Goal: Obtain resource: Download file/media

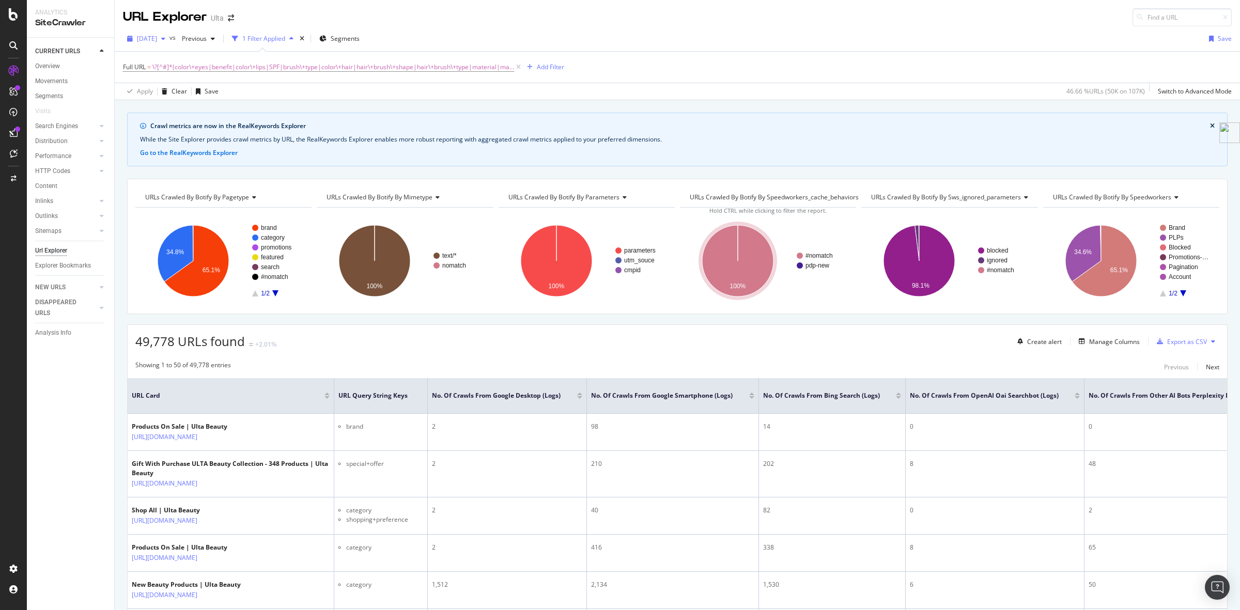
click at [157, 41] on span "2025 Oct. 15th" at bounding box center [147, 38] width 20 height 9
click at [172, 96] on div "2025 Oct. 8th" at bounding box center [165, 94] width 55 height 9
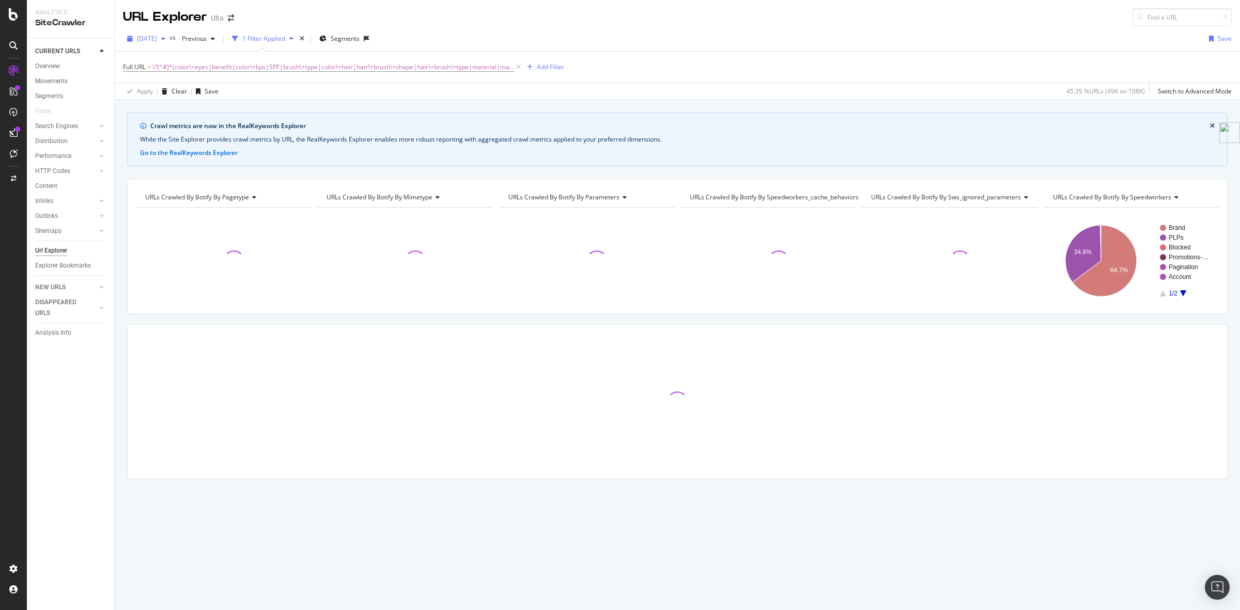
click at [157, 37] on span "2025 Oct. 8th" at bounding box center [147, 38] width 20 height 9
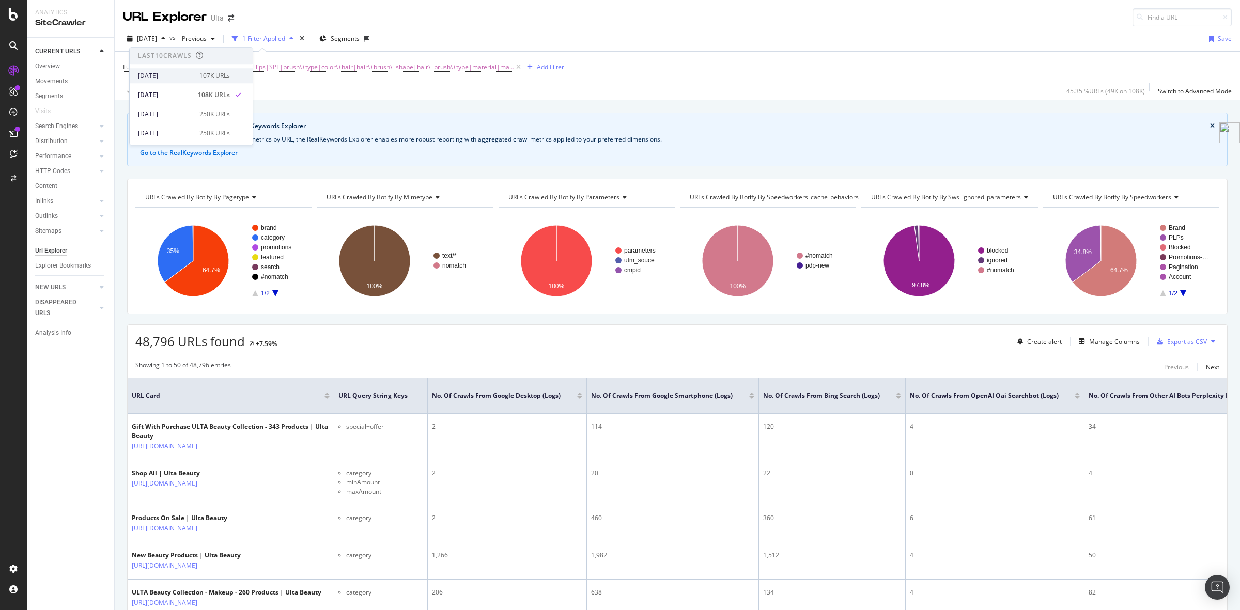
click at [174, 76] on div "[DATE]" at bounding box center [165, 75] width 55 height 9
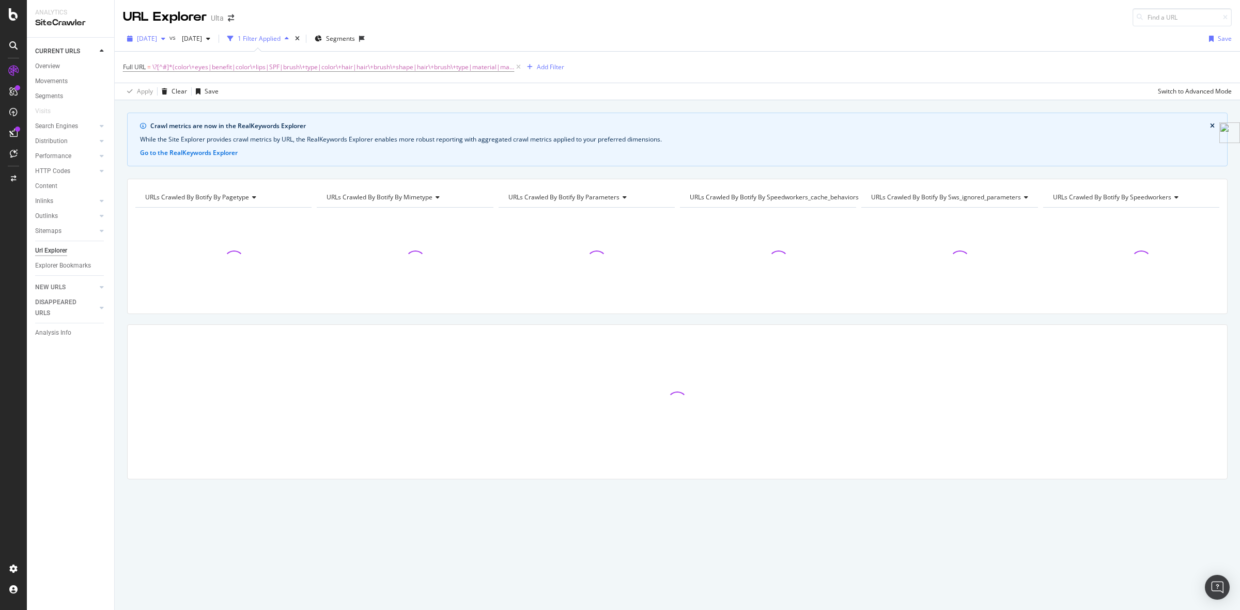
click at [157, 37] on span "[DATE]" at bounding box center [147, 38] width 20 height 9
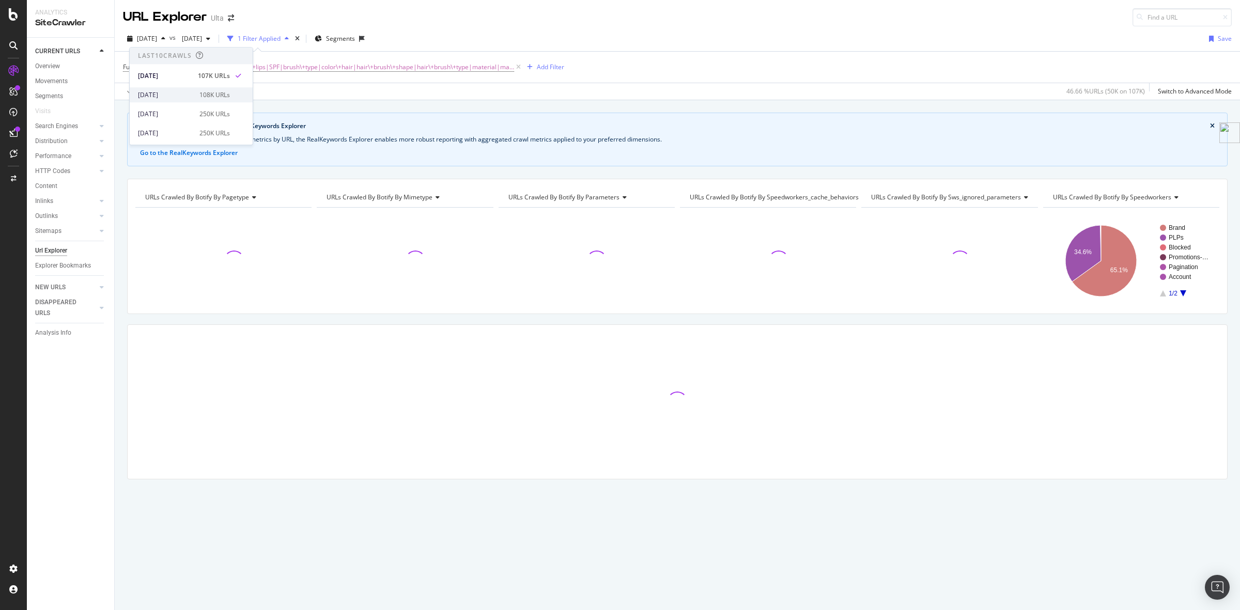
scroll to position [65, 0]
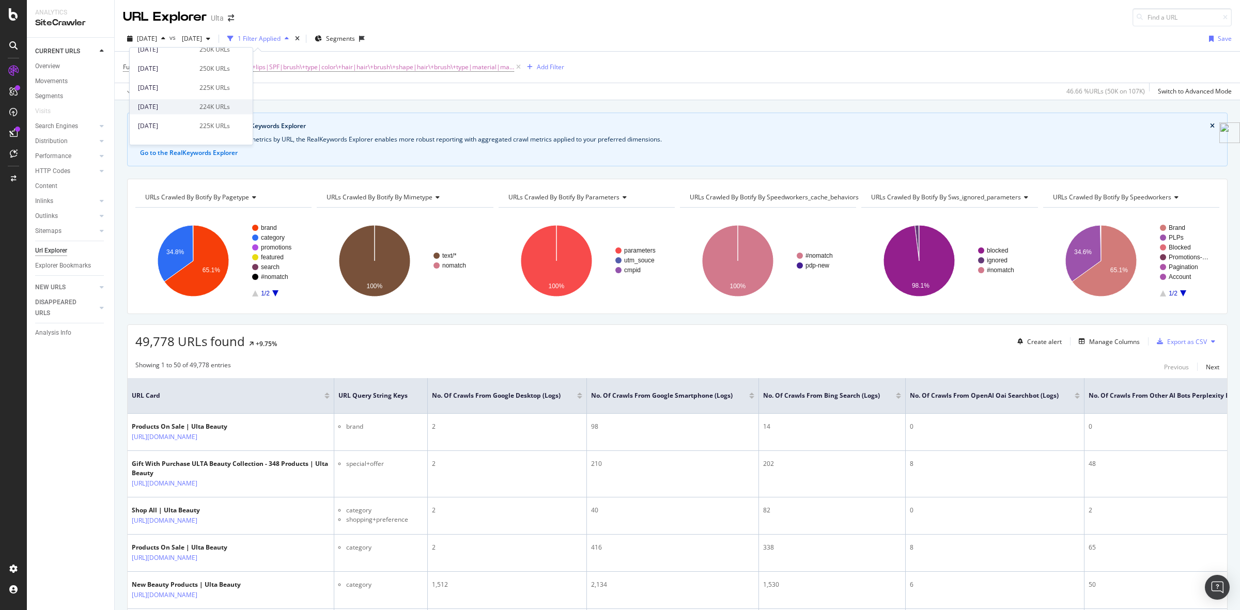
click at [187, 103] on div "[DATE]" at bounding box center [165, 106] width 55 height 9
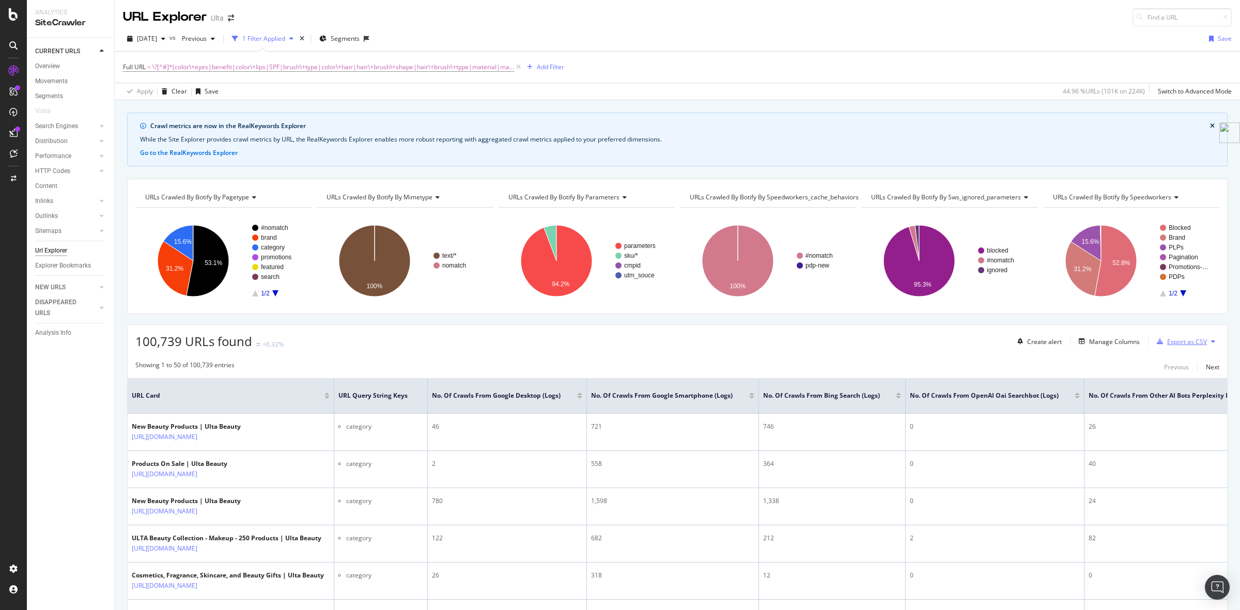
click at [1170, 339] on div "Export as CSV" at bounding box center [1187, 341] width 40 height 9
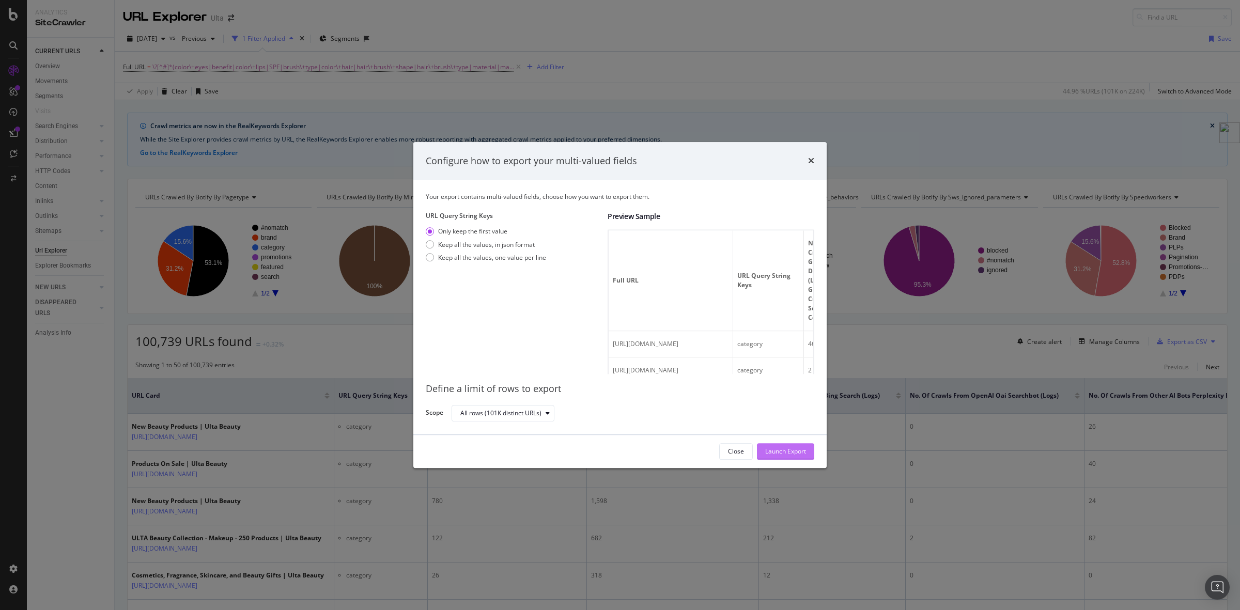
click at [785, 450] on div "Launch Export" at bounding box center [785, 451] width 41 height 9
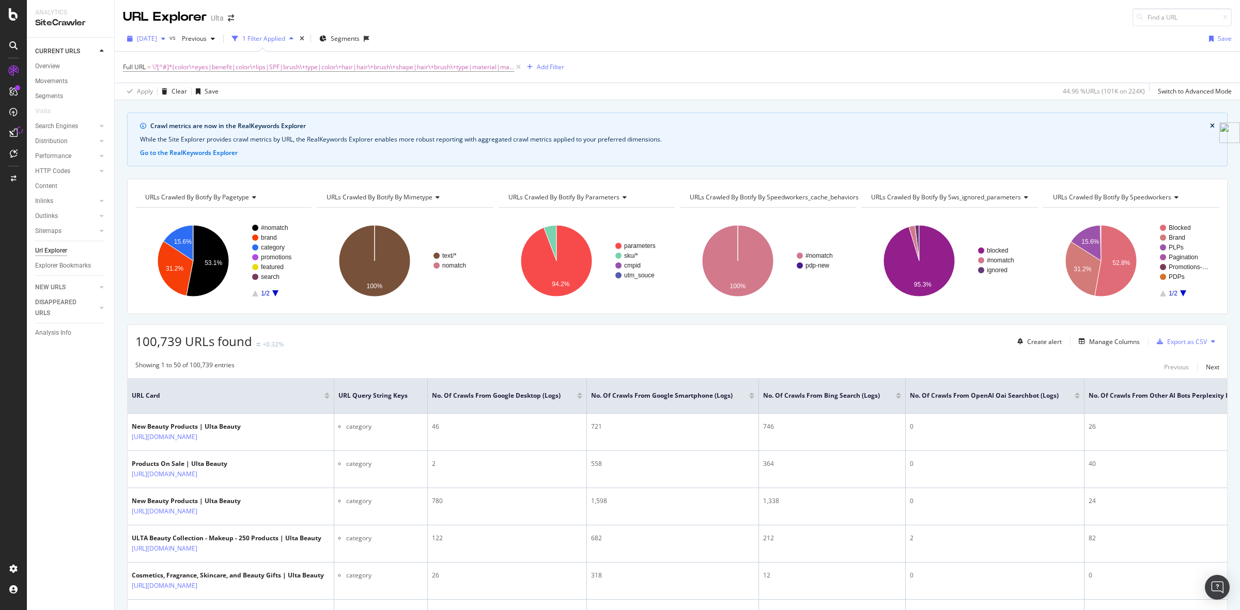
click at [169, 37] on div "button" at bounding box center [163, 39] width 12 height 6
click at [629, 37] on div "2025 Sep. 10th vs Previous 1 Filter Applied Segments Save" at bounding box center [677, 40] width 1125 height 21
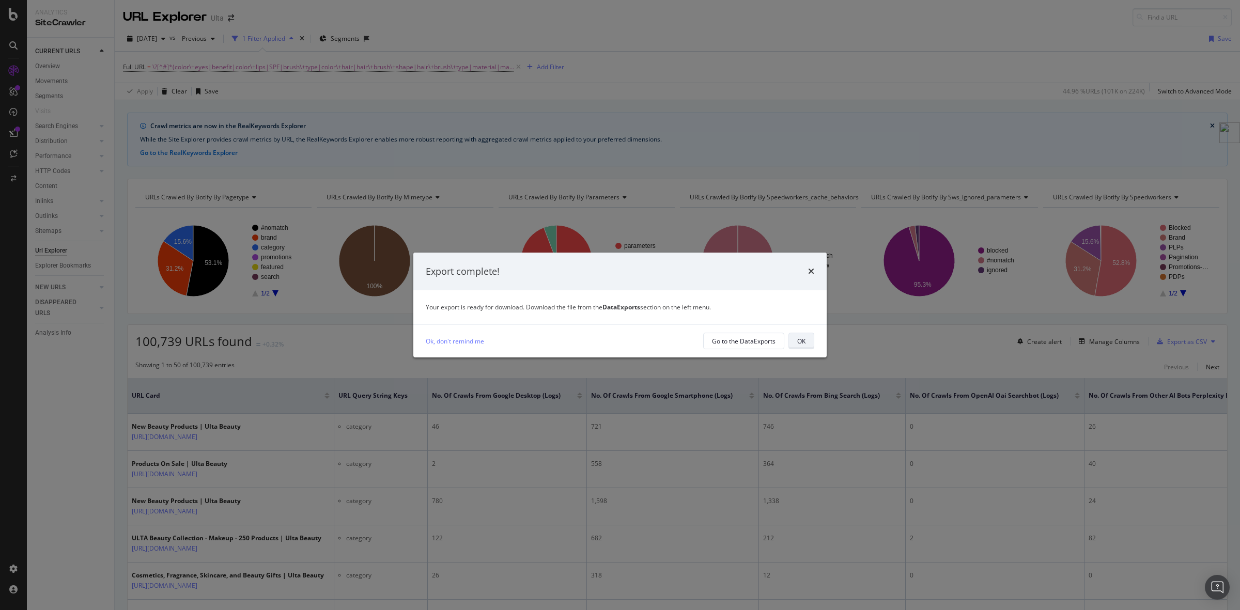
click at [797, 339] on div "OK" at bounding box center [801, 341] width 8 height 9
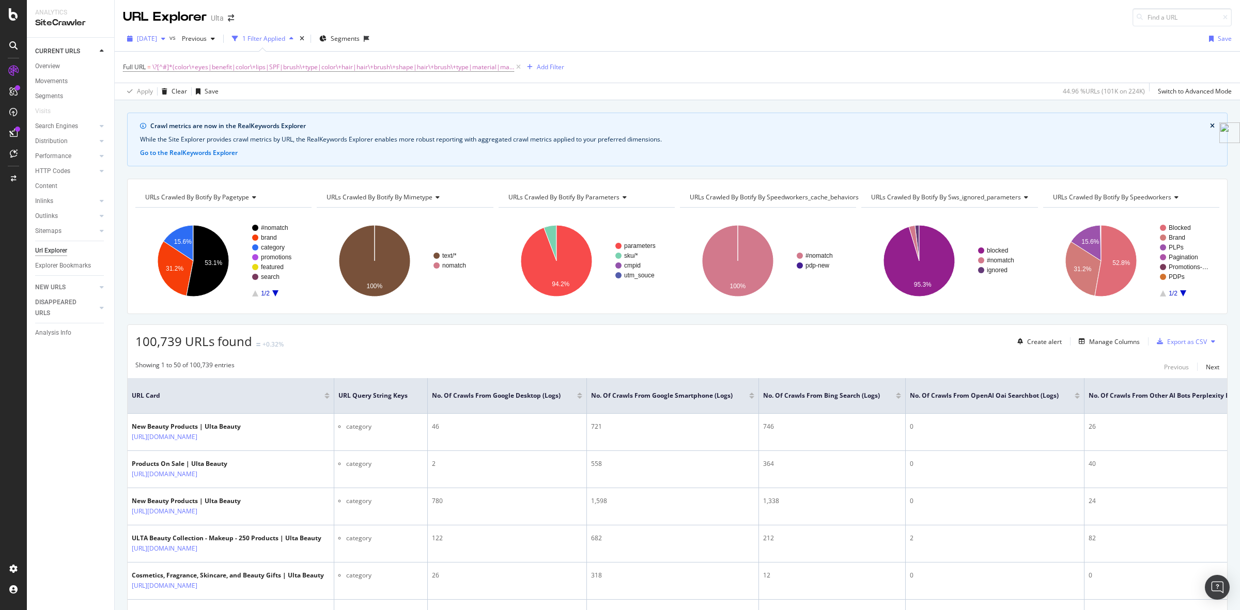
click at [147, 38] on span "[DATE]" at bounding box center [147, 38] width 20 height 9
click at [210, 52] on div "134K URLs" at bounding box center [214, 54] width 30 height 9
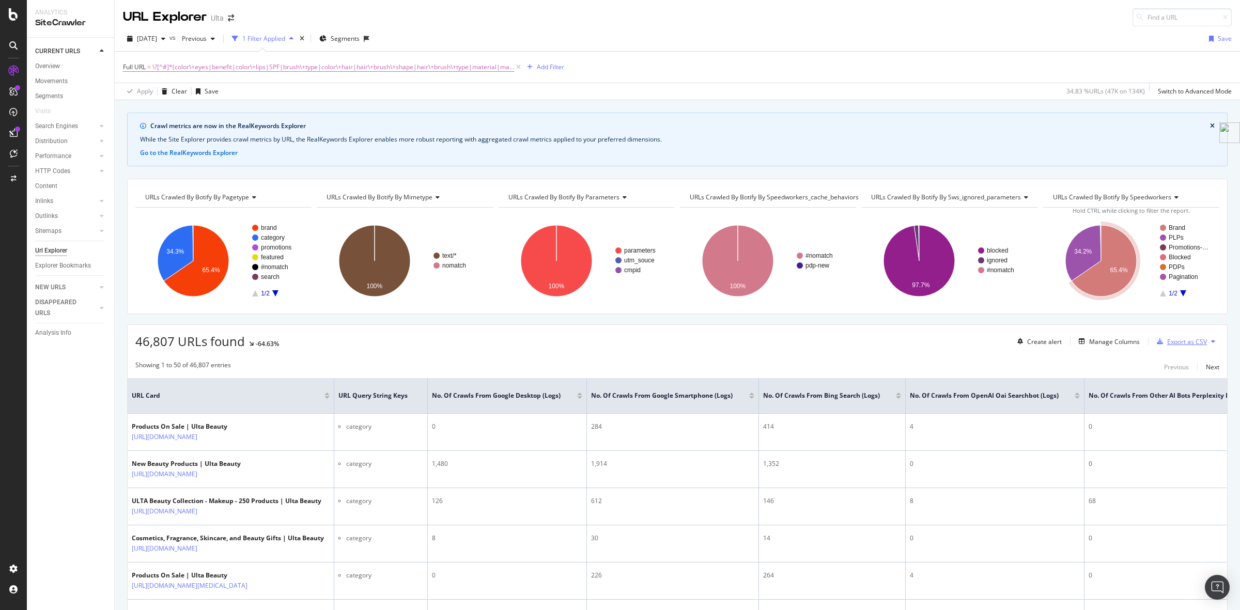
click at [1176, 339] on div "Export as CSV" at bounding box center [1187, 341] width 40 height 9
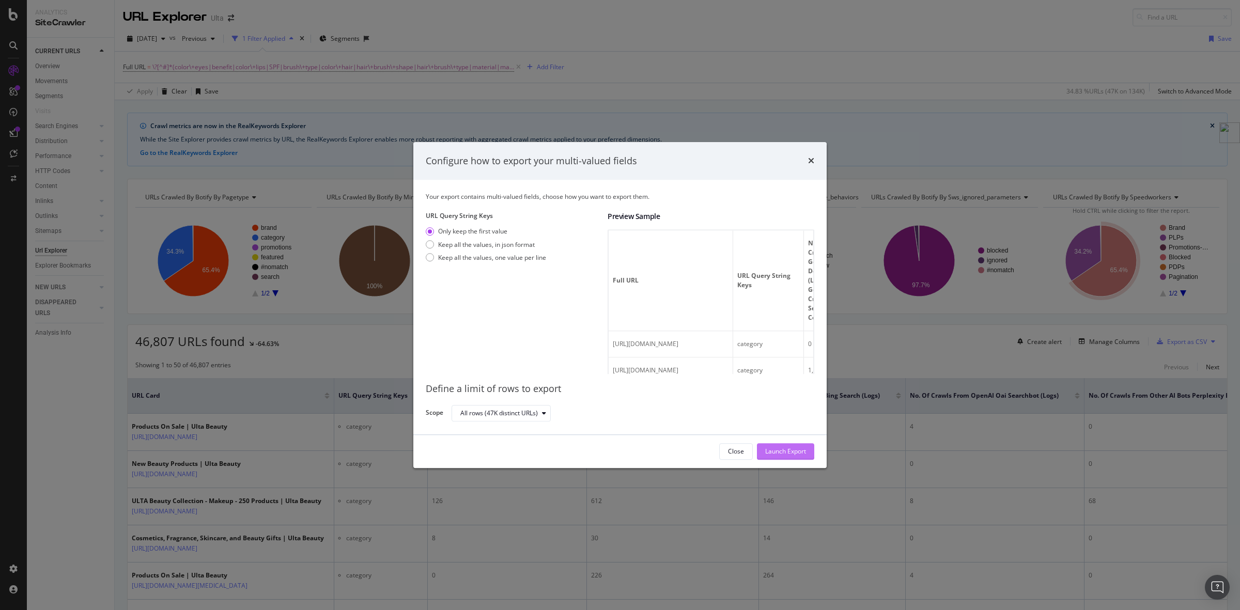
click at [789, 453] on div "Launch Export" at bounding box center [785, 451] width 41 height 9
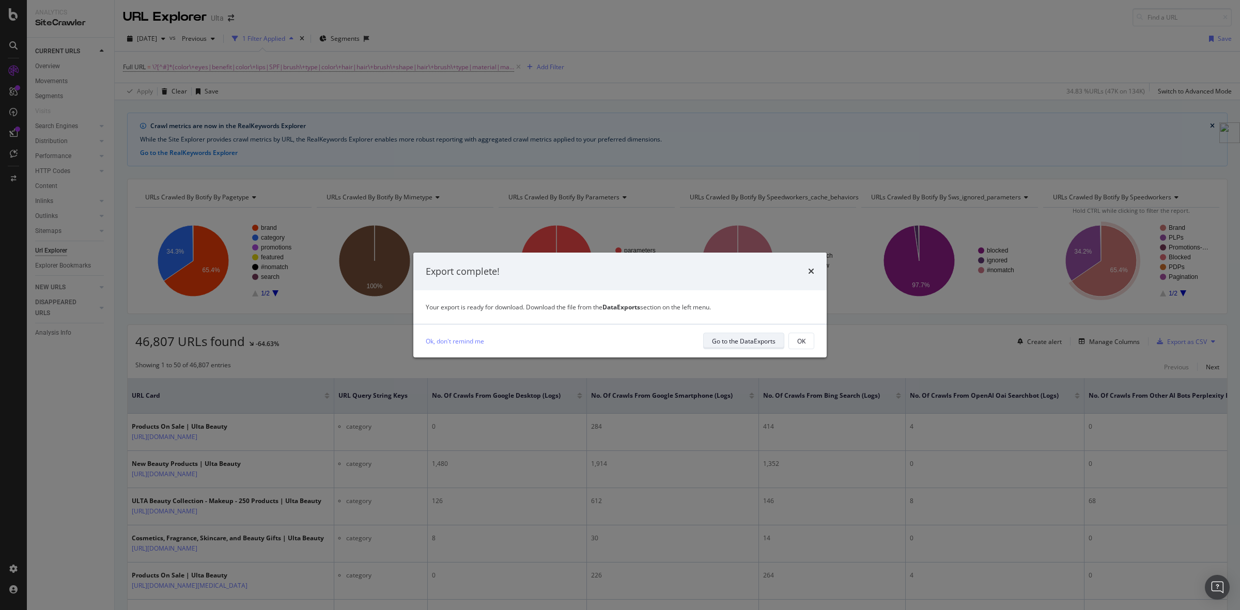
click at [744, 347] on div "Go to the DataExports" at bounding box center [744, 341] width 64 height 14
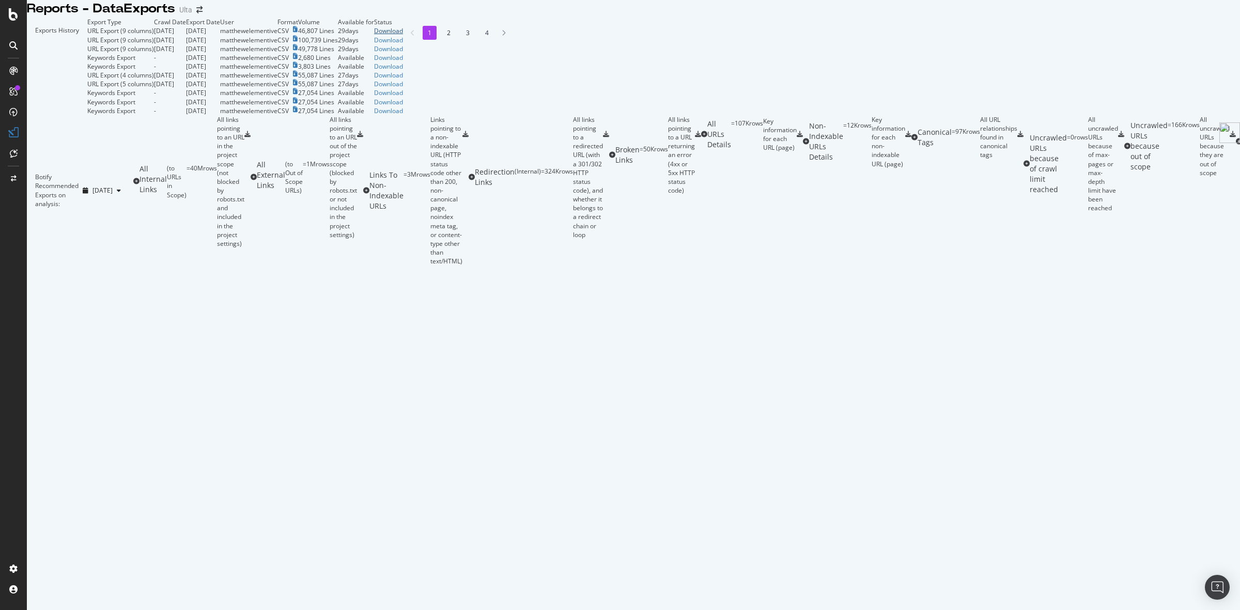
click at [403, 35] on div "Download" at bounding box center [388, 30] width 29 height 9
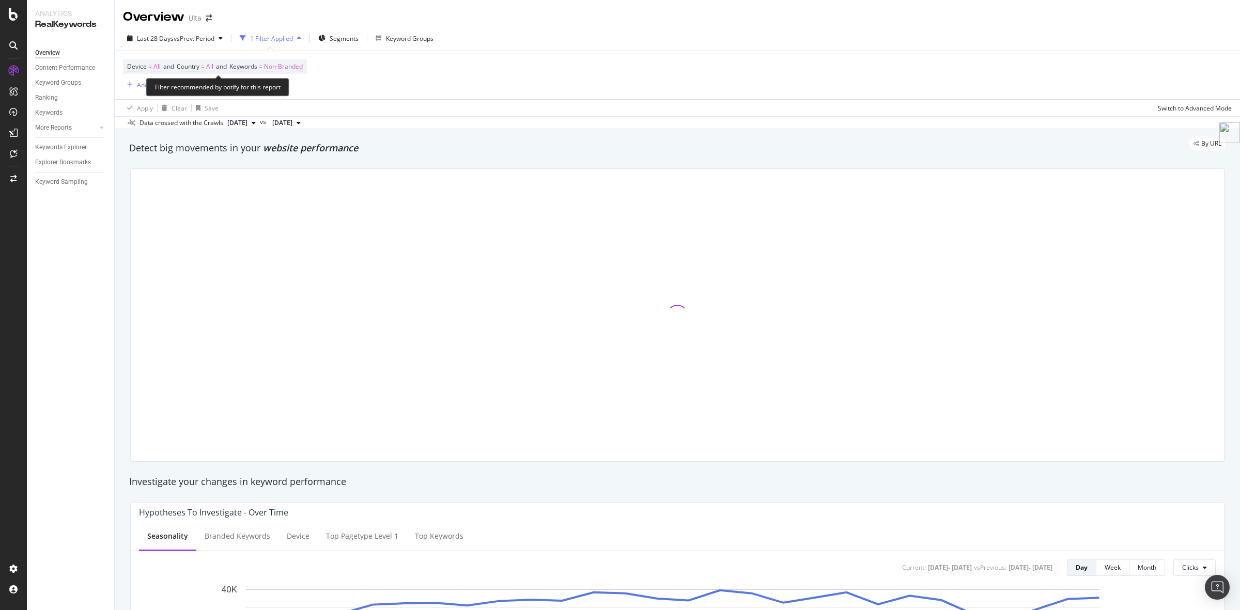
click at [262, 66] on span "=" at bounding box center [261, 66] width 4 height 9
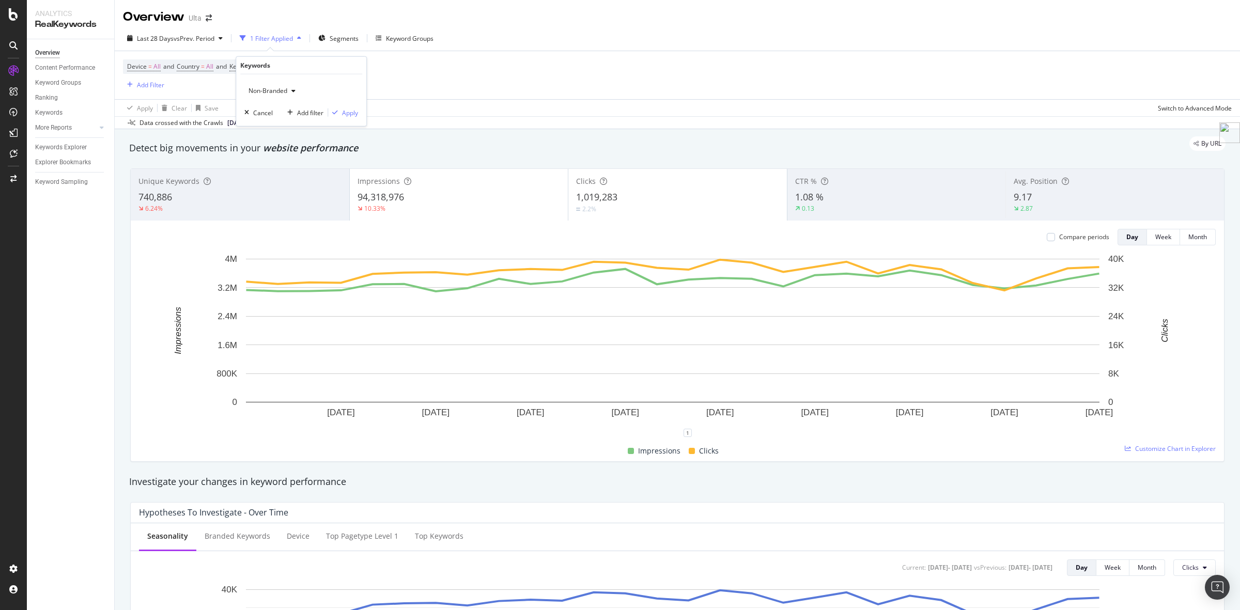
click at [288, 90] on div "button" at bounding box center [293, 91] width 12 height 6
click at [284, 171] on span "All" at bounding box center [306, 171] width 105 height 9
click at [339, 113] on div "button" at bounding box center [335, 113] width 14 height 6
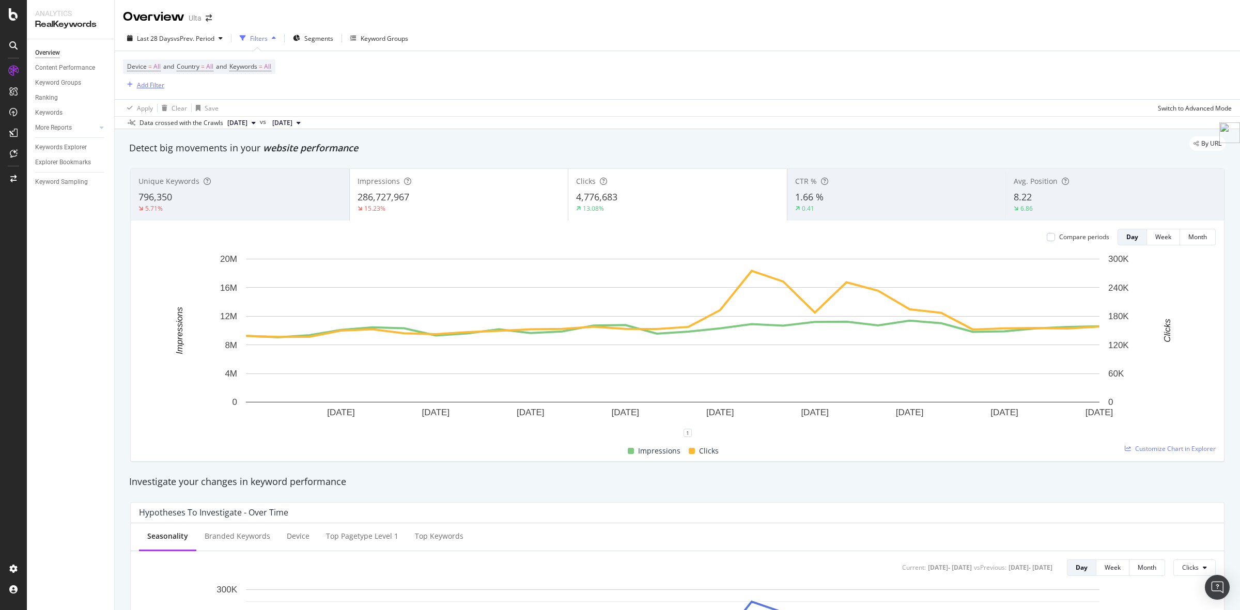
click at [154, 88] on div "Add Filter" at bounding box center [150, 85] width 27 height 9
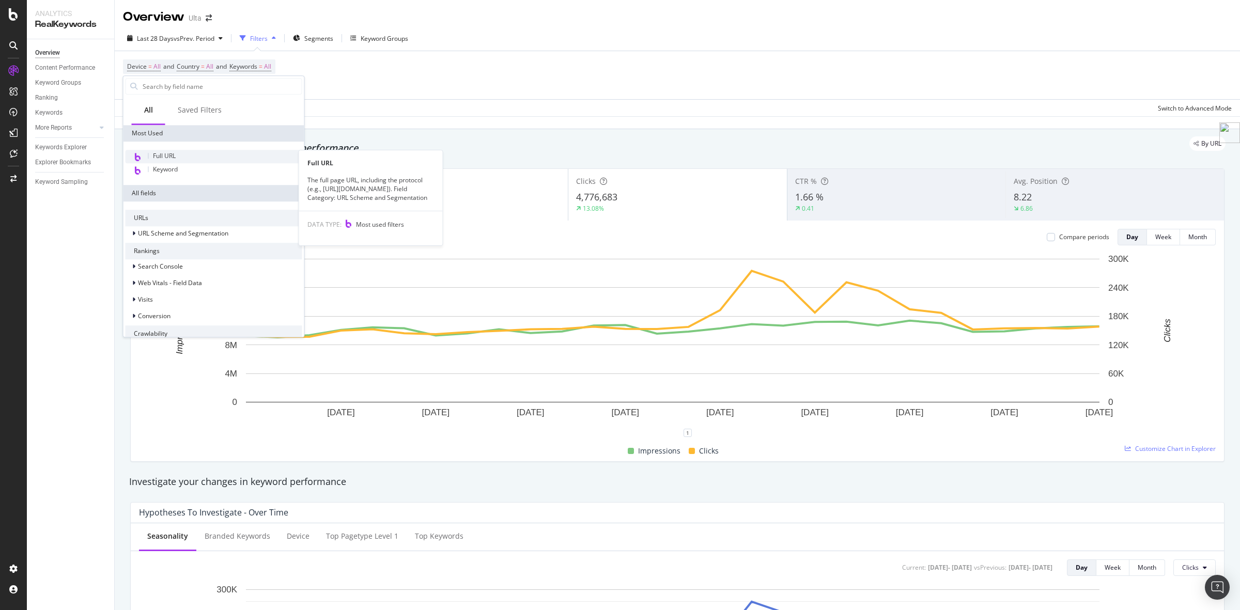
click at [164, 156] on span "Full URL" at bounding box center [164, 155] width 23 height 9
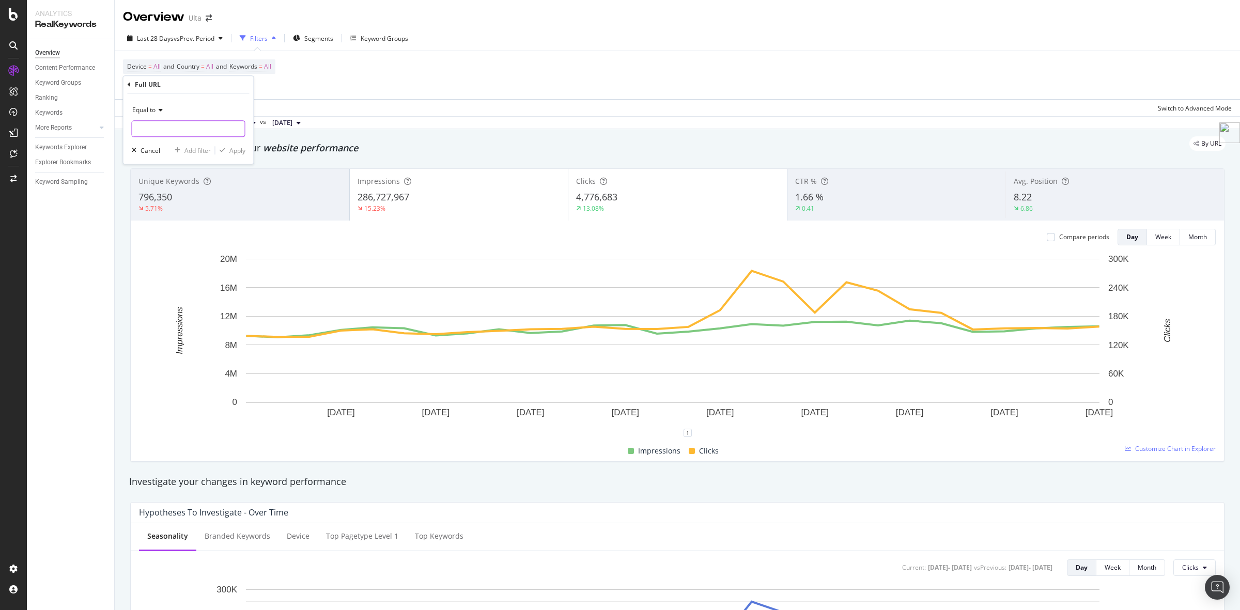
click at [208, 127] on input "text" at bounding box center [188, 128] width 113 height 17
click at [148, 105] on div "Equal to" at bounding box center [189, 110] width 114 height 17
click at [163, 210] on div "Contains" at bounding box center [189, 211] width 111 height 13
click at [166, 127] on input "text" at bounding box center [188, 128] width 113 height 17
paste input "barrel+size"
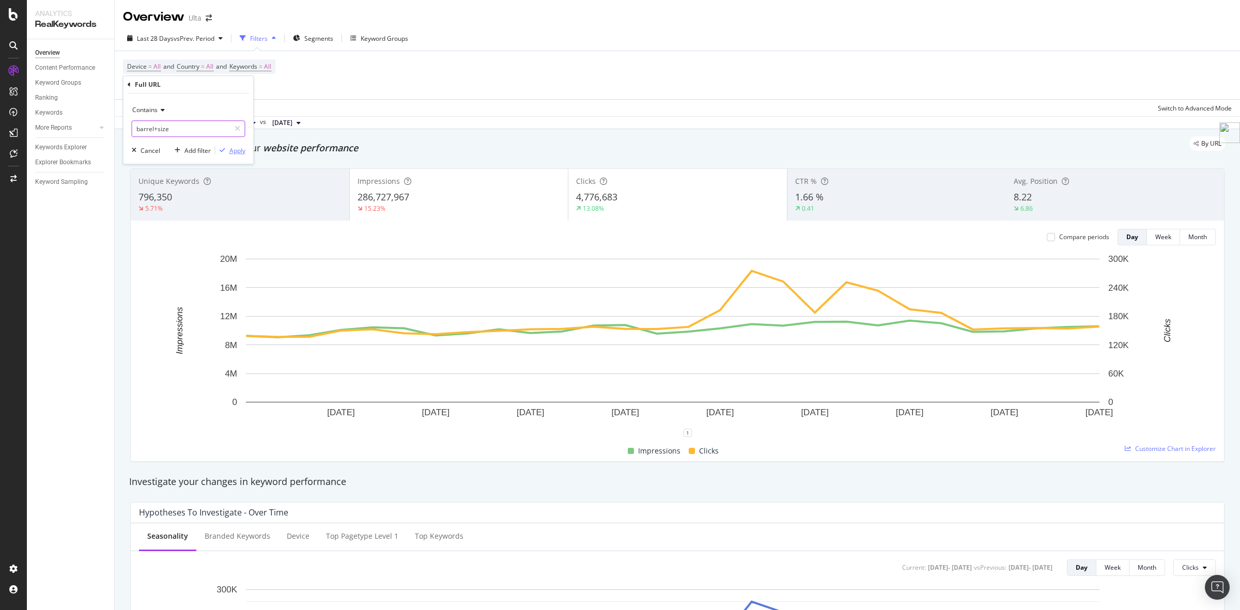
type input "barrel+size"
click at [241, 155] on button "Apply" at bounding box center [230, 150] width 30 height 10
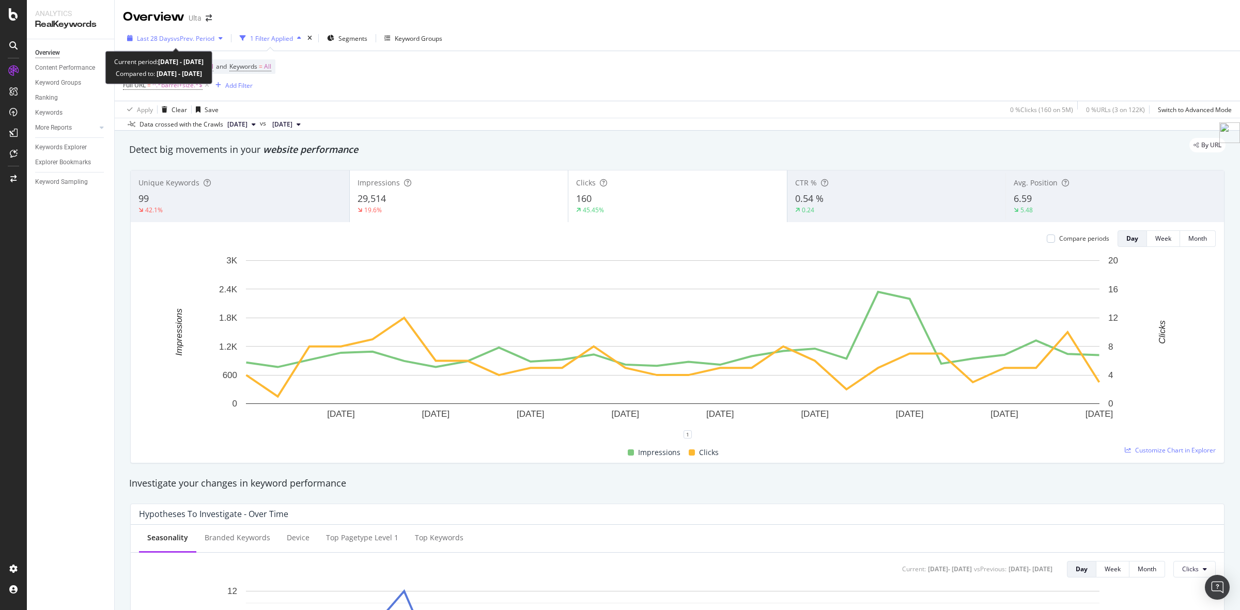
click at [181, 42] on div "Last 28 Days vs Prev. Period" at bounding box center [175, 38] width 77 height 9
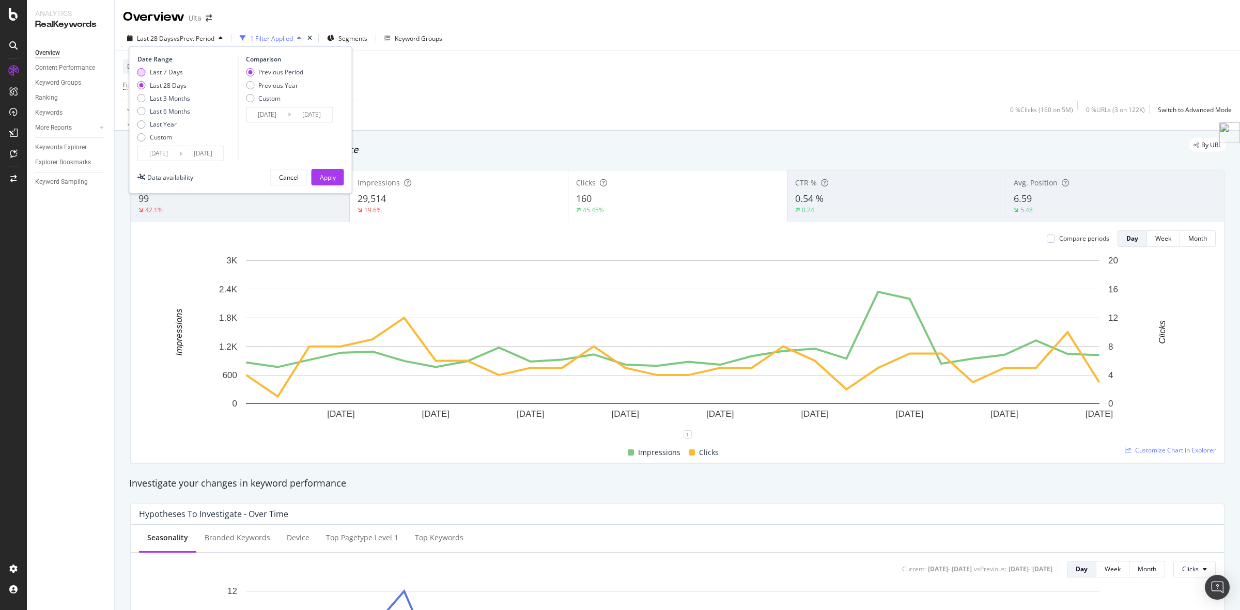
click at [166, 71] on div "Last 7 Days" at bounding box center [166, 72] width 33 height 9
type input "2025/10/07"
type input "2025/09/30"
type input "2025/10/06"
click at [329, 177] on div "Apply" at bounding box center [328, 177] width 16 height 9
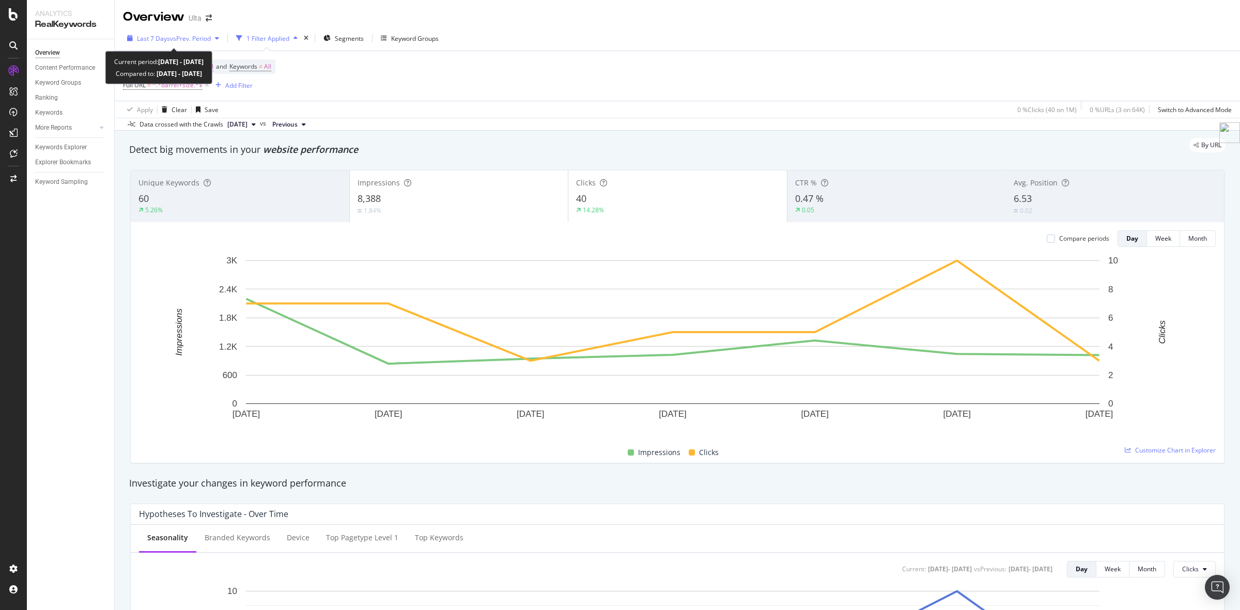
click at [193, 40] on span "vs Prev. Period" at bounding box center [190, 38] width 41 height 9
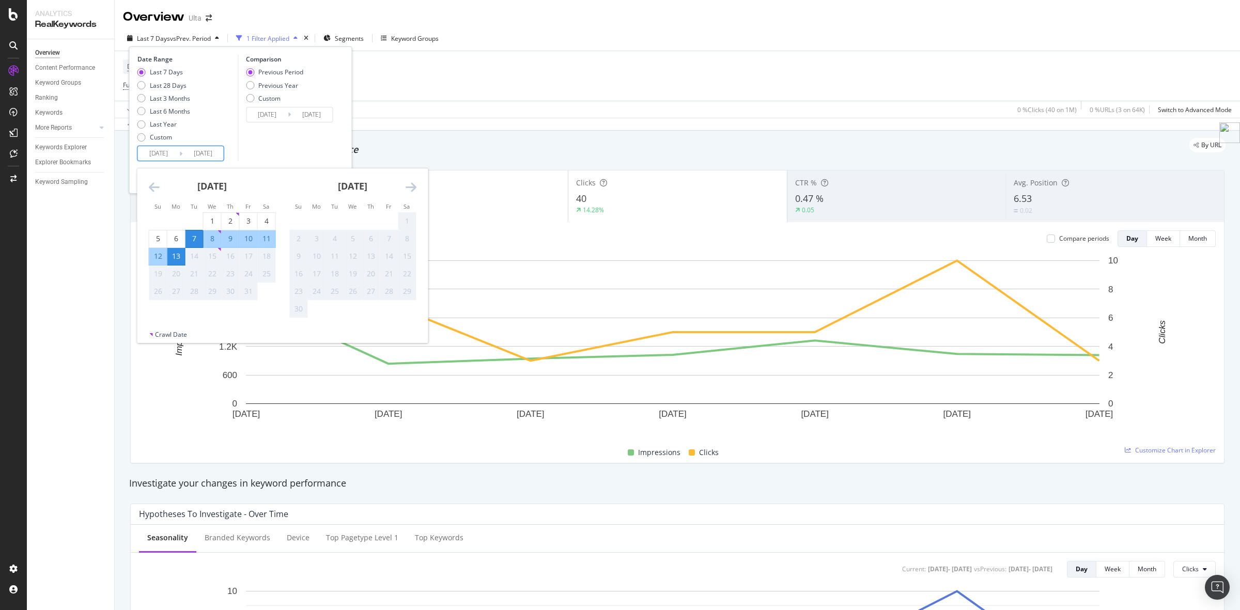
click at [176, 150] on input "2025/10/07" at bounding box center [158, 153] width 41 height 14
click at [153, 84] on div "Last 28 Days" at bounding box center [168, 85] width 37 height 9
type input "2025/09/16"
type input "2025/08/19"
type input "2025/09/15"
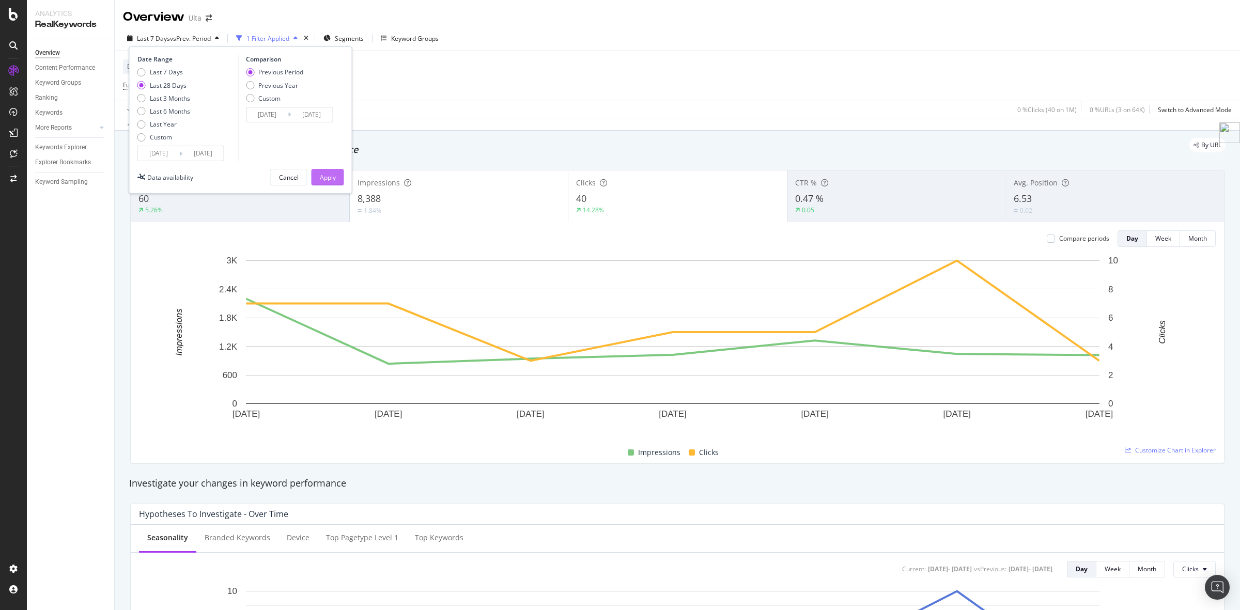
click at [331, 177] on div "Apply" at bounding box center [328, 177] width 16 height 9
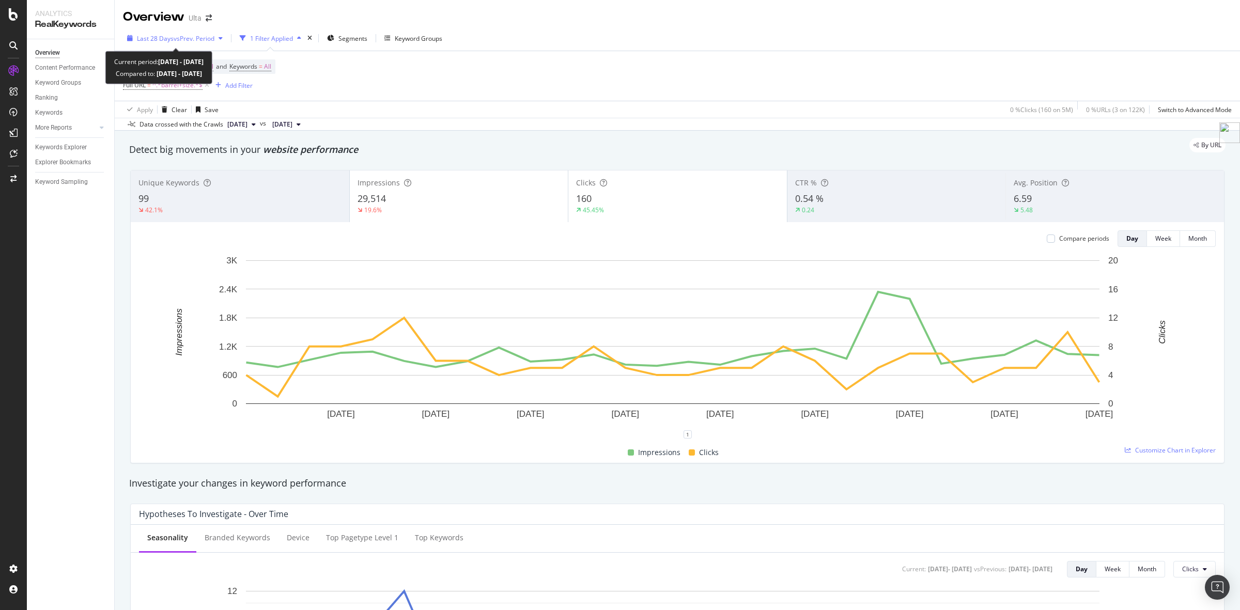
click at [151, 37] on span "Last 28 Days" at bounding box center [155, 38] width 37 height 9
click at [621, 35] on div "Last 28 Days vs Prev. Period 1 Filter Applied Segments Keyword Groups" at bounding box center [677, 40] width 1125 height 21
click at [177, 86] on span "^.*barrel+size.*$" at bounding box center [177, 85] width 50 height 14
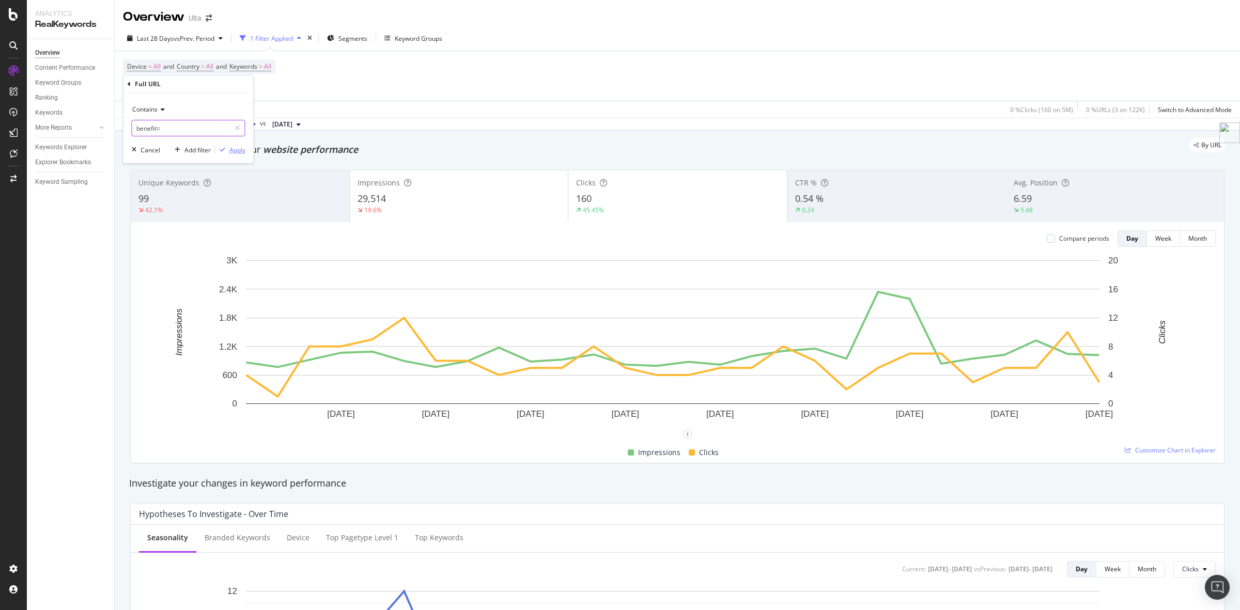
type input "benefit="
click at [239, 154] on div "Apply" at bounding box center [237, 150] width 16 height 9
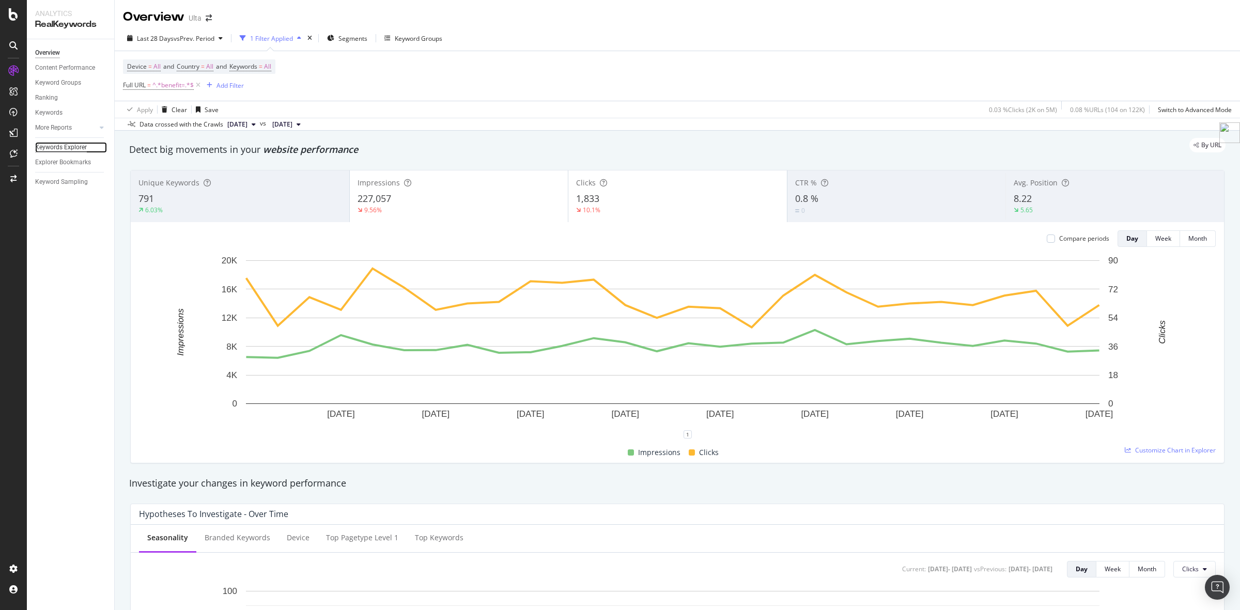
click at [73, 150] on div "Keywords Explorer" at bounding box center [61, 147] width 52 height 11
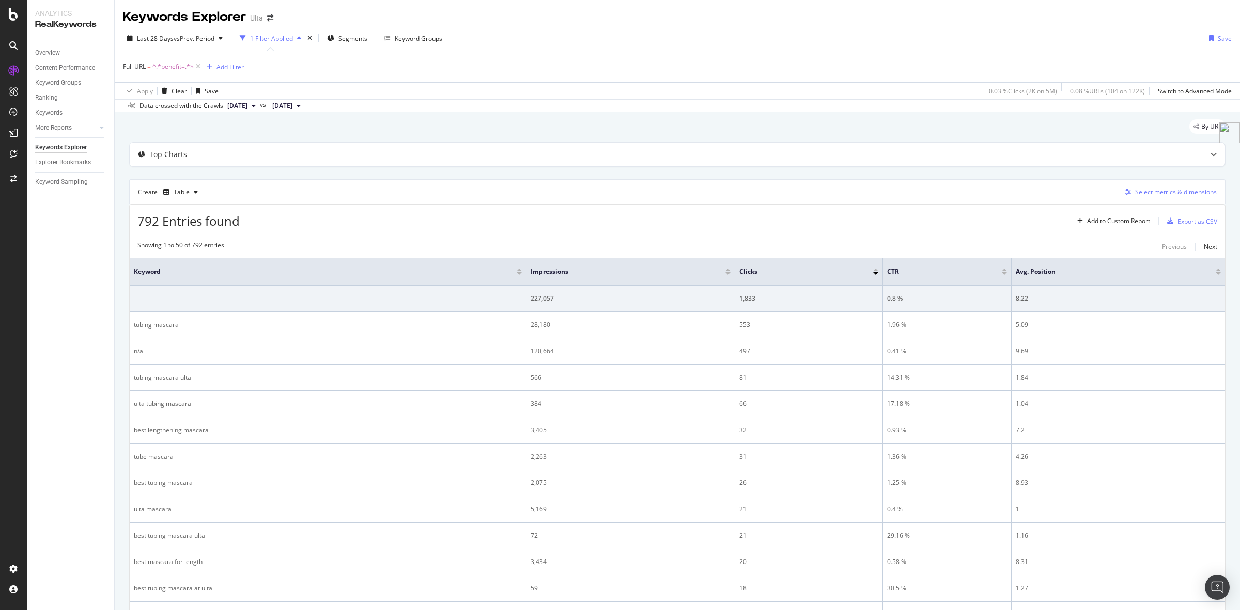
click at [1167, 195] on div "Select metrics & dimensions" at bounding box center [1176, 191] width 82 height 9
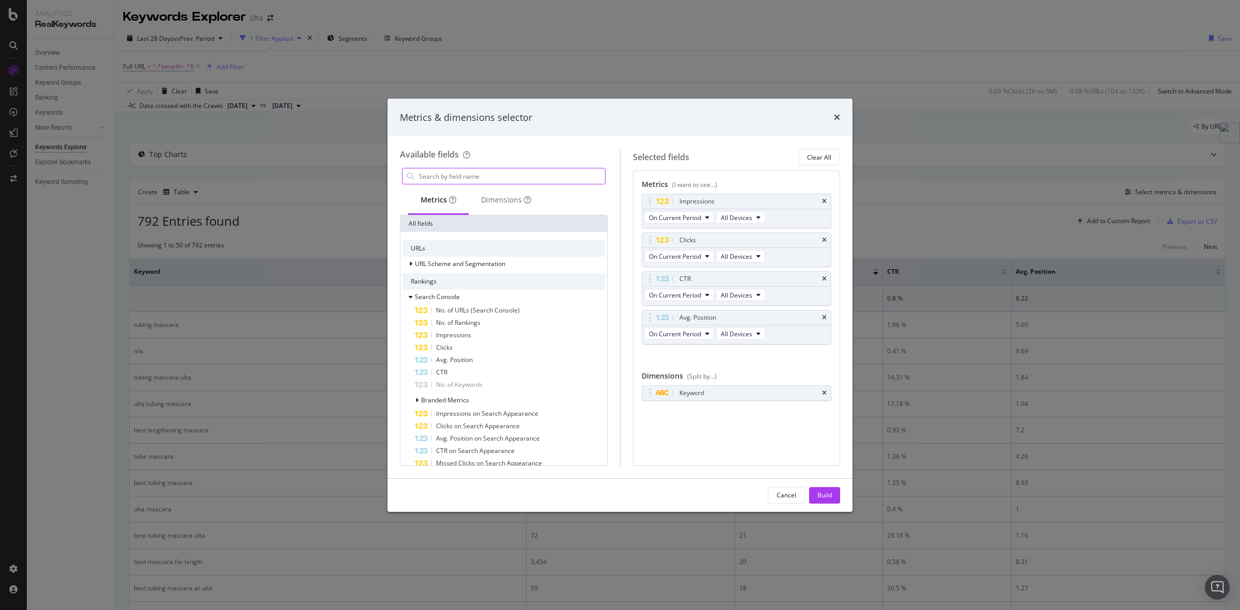
click at [467, 179] on input "modal" at bounding box center [511, 175] width 187 height 15
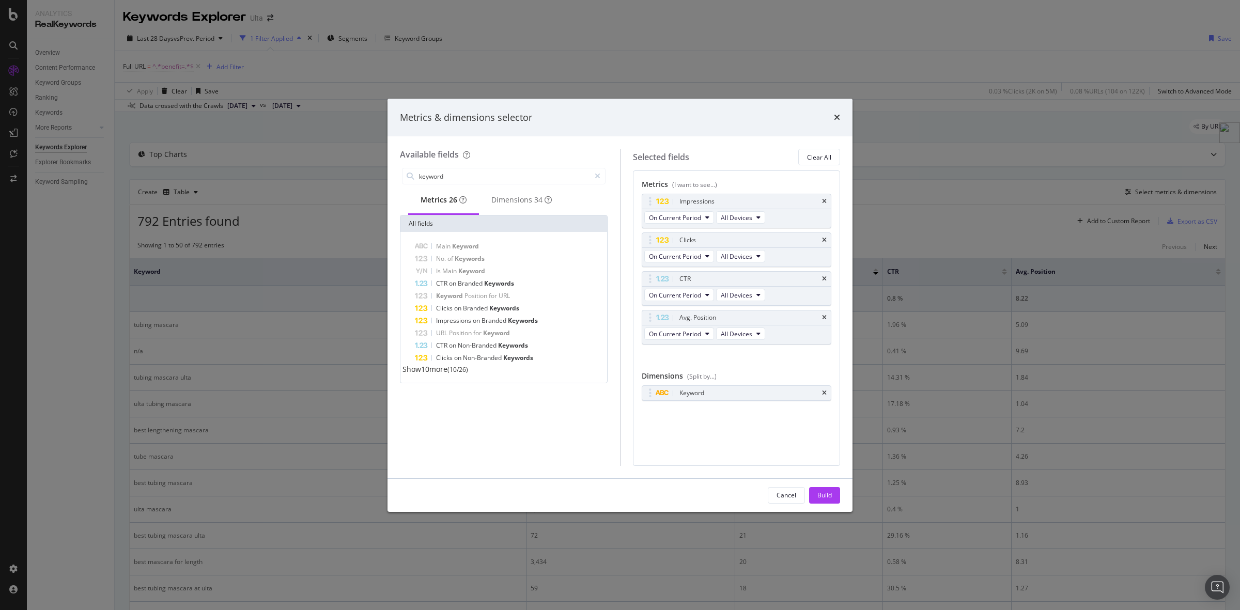
click at [432, 374] on span "Show 10 more" at bounding box center [424, 369] width 45 height 10
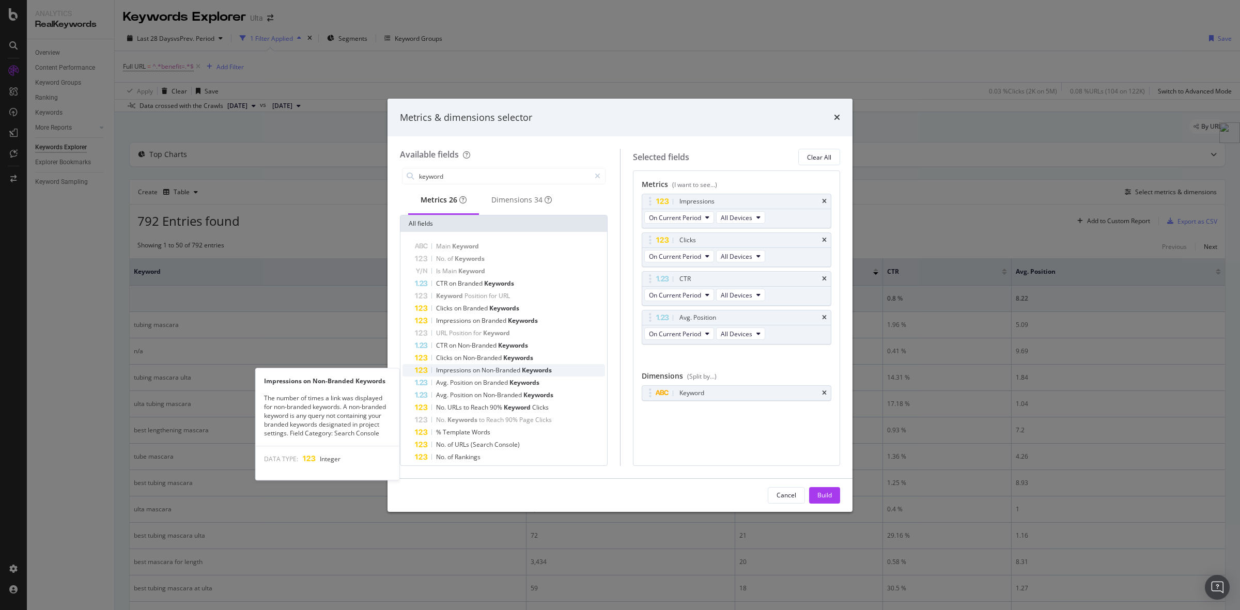
scroll to position [50, 0]
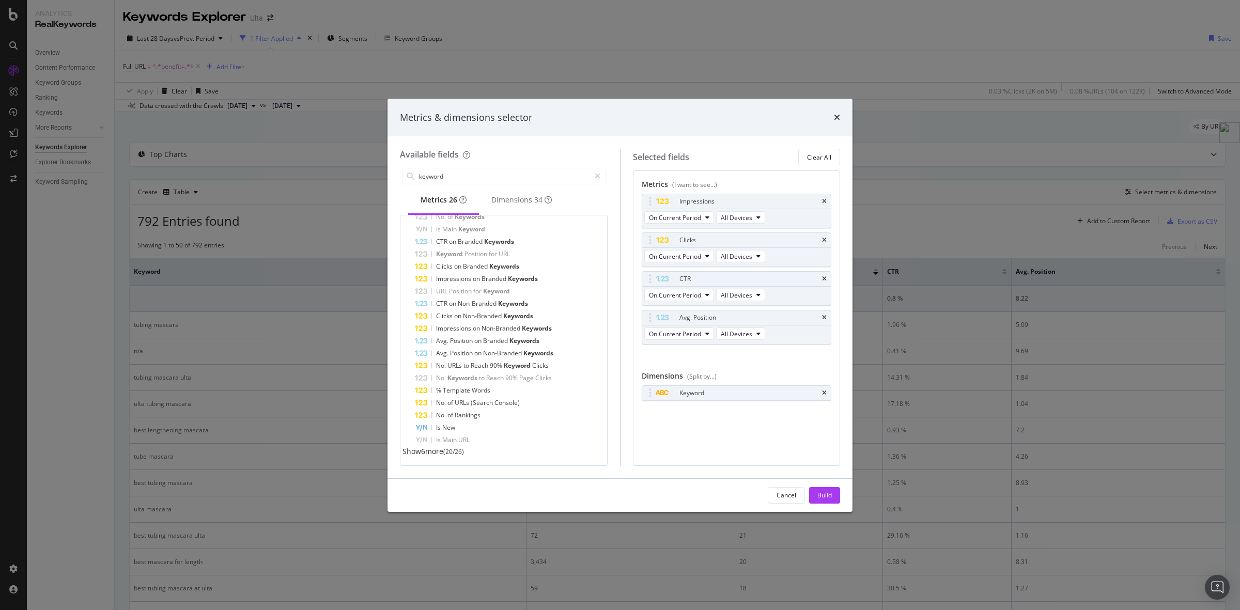
click at [430, 454] on span "Show 6 more" at bounding box center [422, 451] width 41 height 10
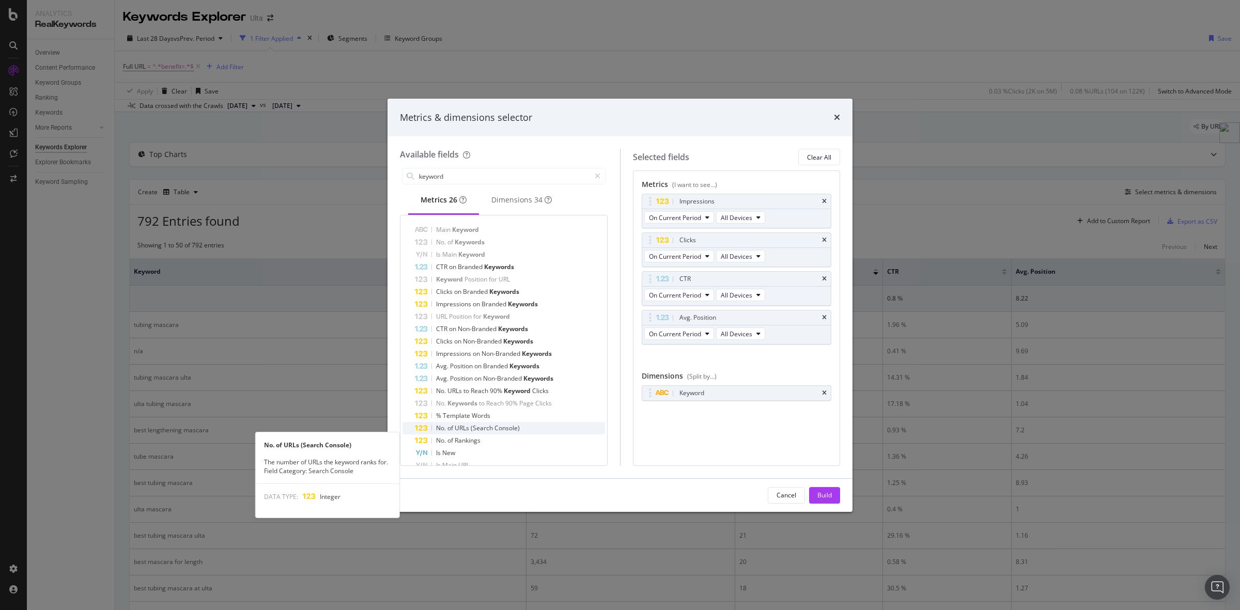
scroll to position [0, 0]
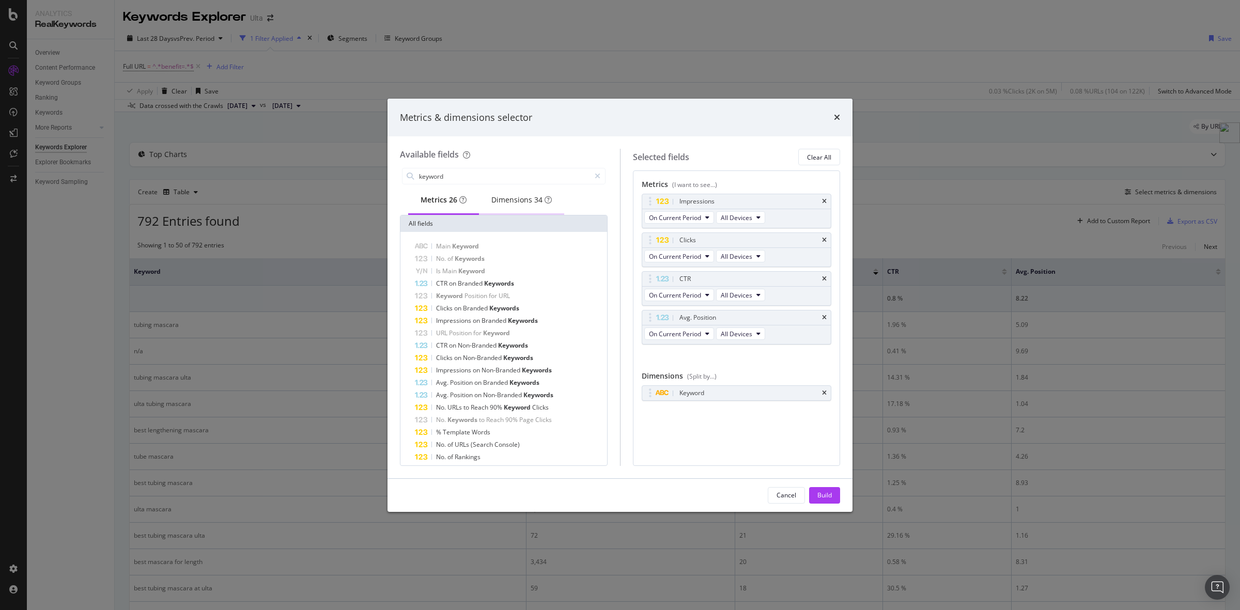
click at [518, 205] on div "Dimensions 34" at bounding box center [521, 200] width 60 height 10
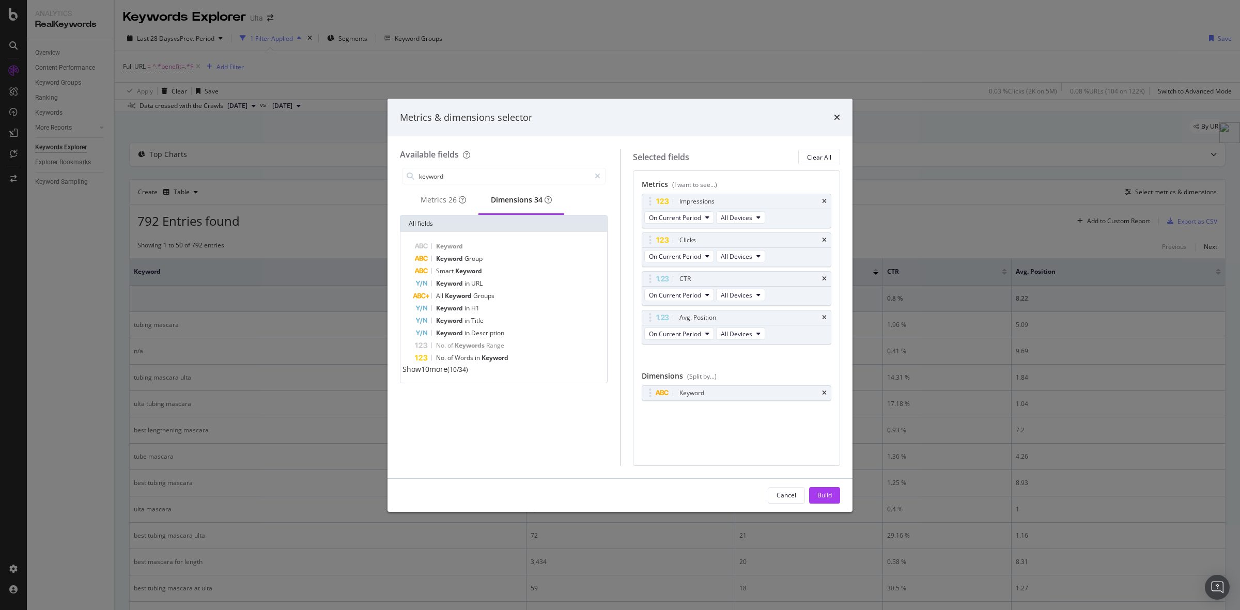
click at [423, 374] on span "Show 10 more" at bounding box center [424, 369] width 45 height 10
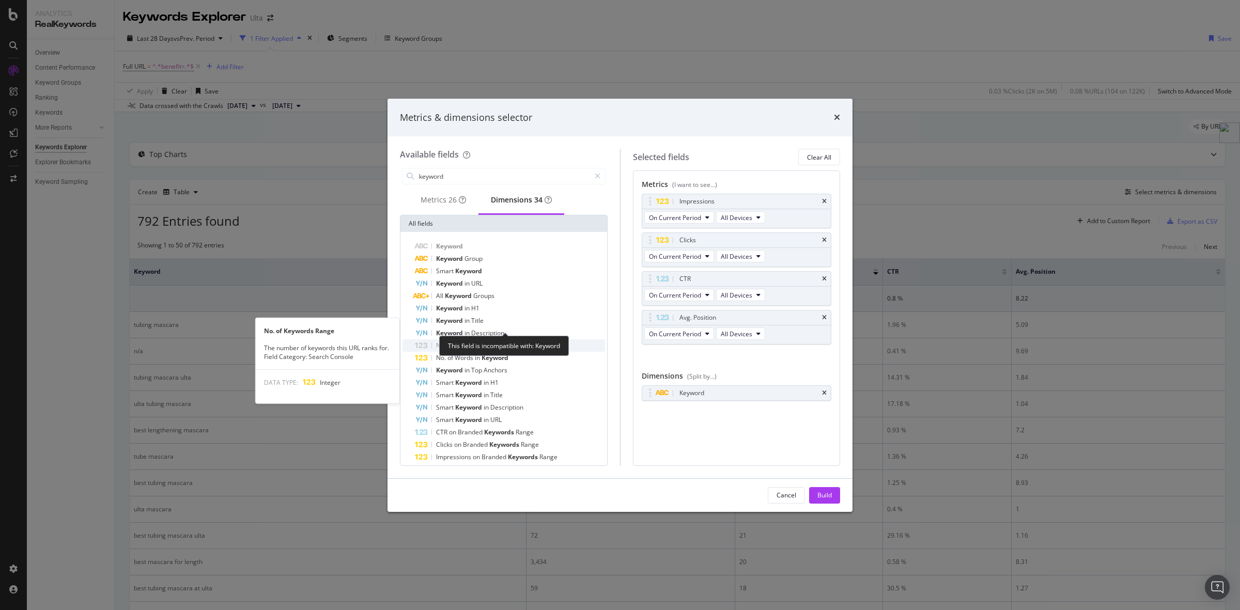
scroll to position [50, 0]
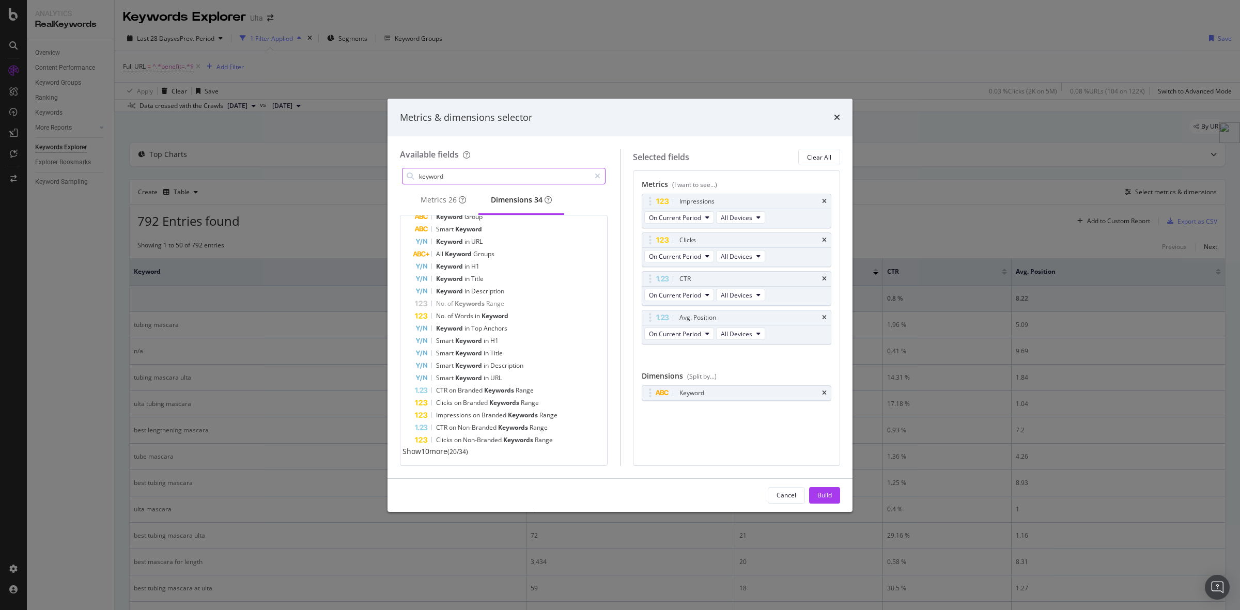
click at [467, 178] on input "keyword" at bounding box center [504, 175] width 172 height 15
drag, startPoint x: 476, startPoint y: 176, endPoint x: 347, endPoint y: 166, distance: 129.0
click at [347, 166] on div "Metrics & dimensions selector Available fields keyword Metrics 26 Dimensions 34…" at bounding box center [620, 305] width 1240 height 610
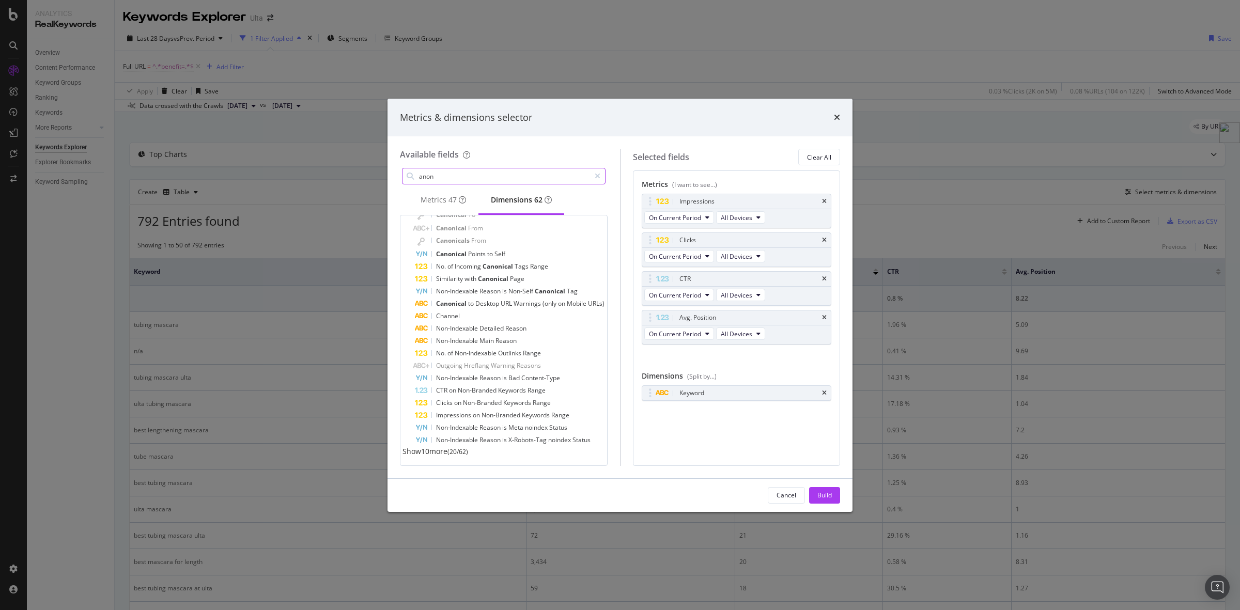
scroll to position [0, 0]
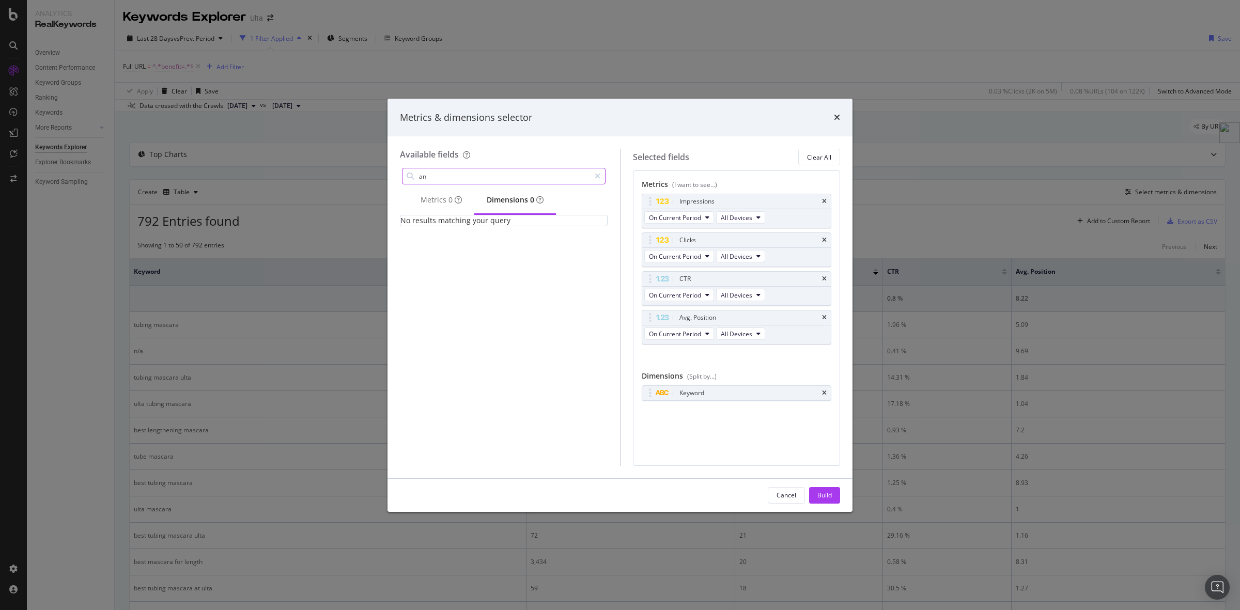
type input "a"
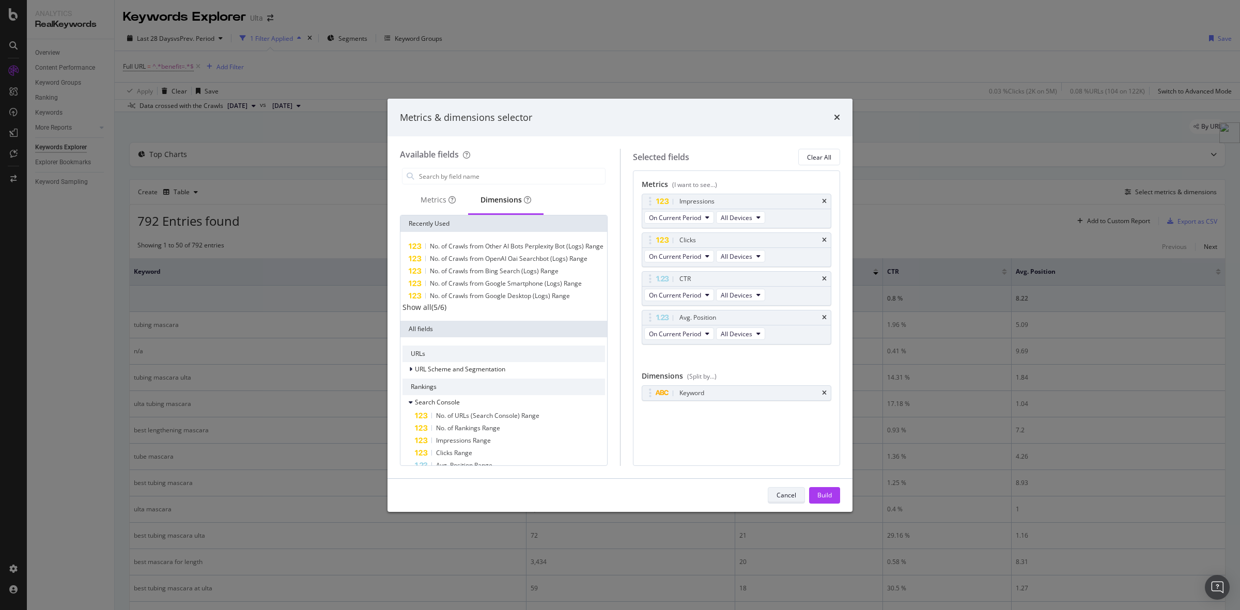
click at [793, 494] on div "Cancel" at bounding box center [786, 495] width 20 height 9
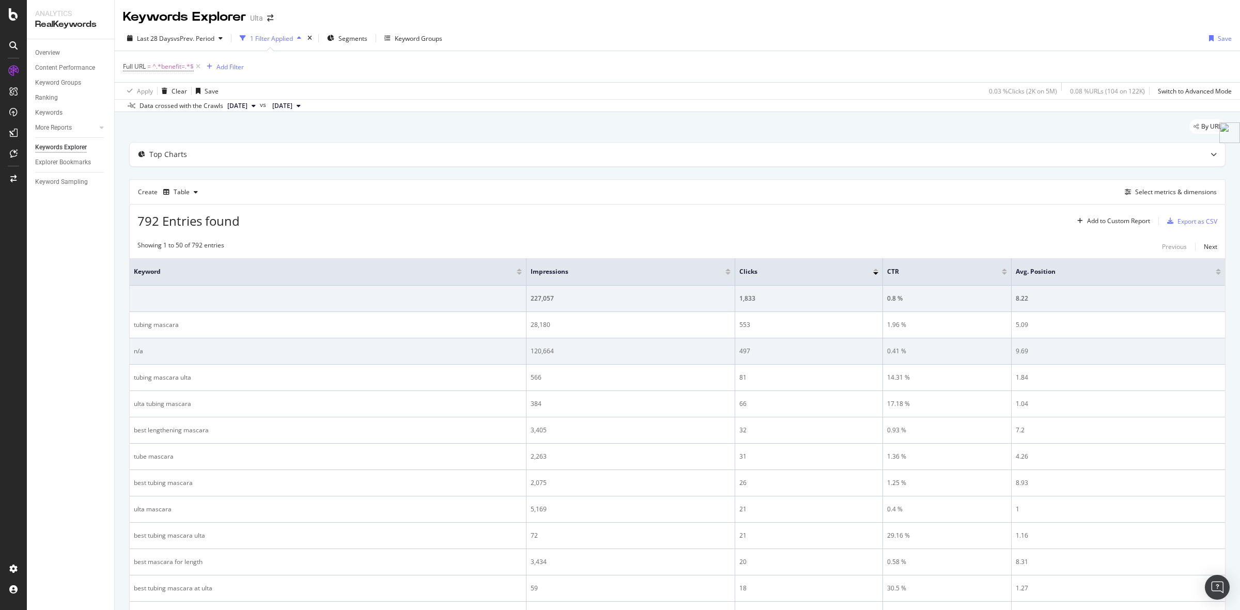
click at [155, 354] on div "n/a" at bounding box center [328, 351] width 388 height 9
drag, startPoint x: 144, startPoint y: 352, endPoint x: 132, endPoint y: 353, distance: 11.9
click at [132, 353] on td "n/a" at bounding box center [328, 351] width 397 height 26
copy div "n/a"
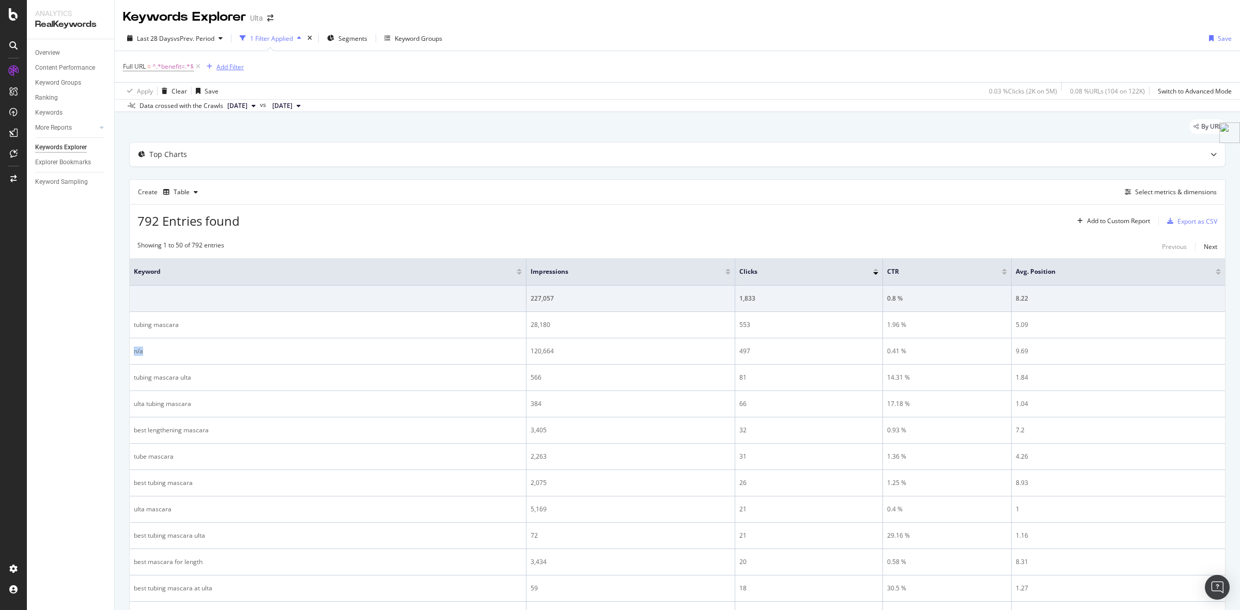
click at [232, 66] on div "Add Filter" at bounding box center [229, 66] width 27 height 9
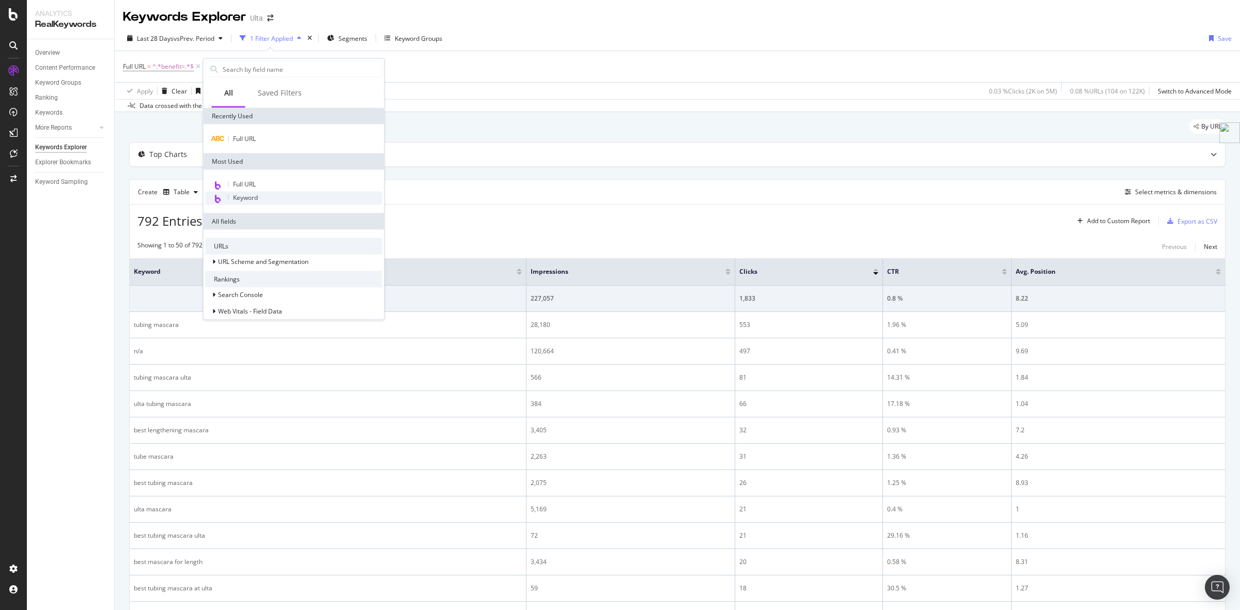
click at [254, 200] on span "Keyword" at bounding box center [245, 197] width 25 height 9
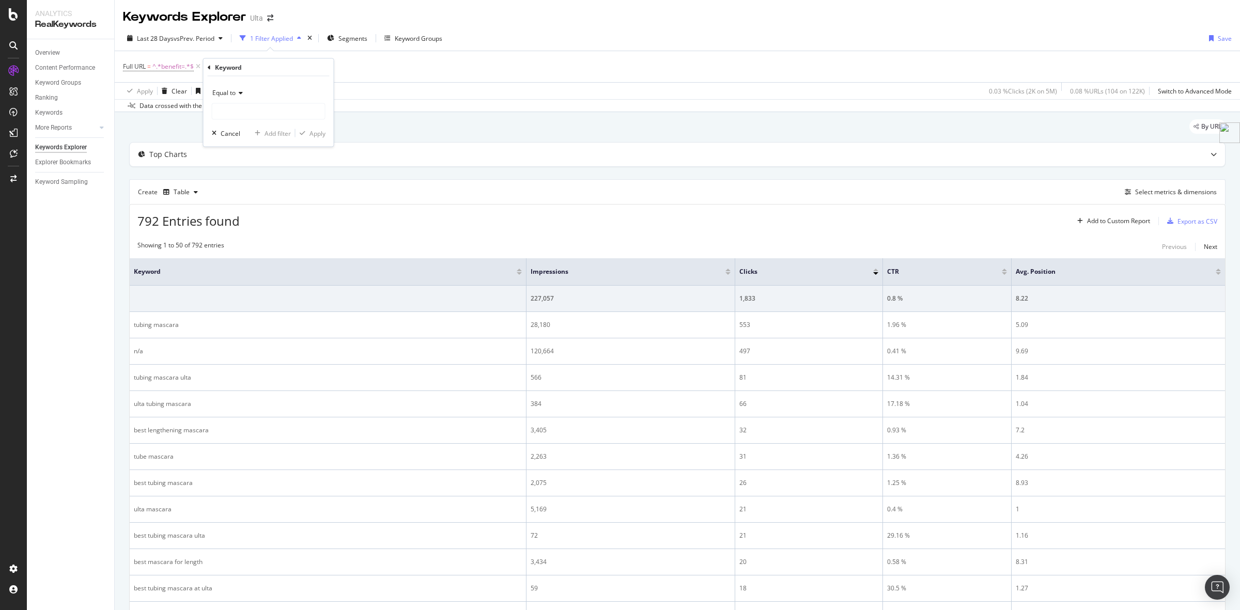
click at [228, 96] on span "Equal to" at bounding box center [223, 92] width 23 height 9
click at [242, 130] on span "Not equal to" at bounding box center [234, 127] width 35 height 9
click at [245, 115] on input "text" at bounding box center [268, 111] width 113 height 17
paste input "n/a"
type input "n/a"
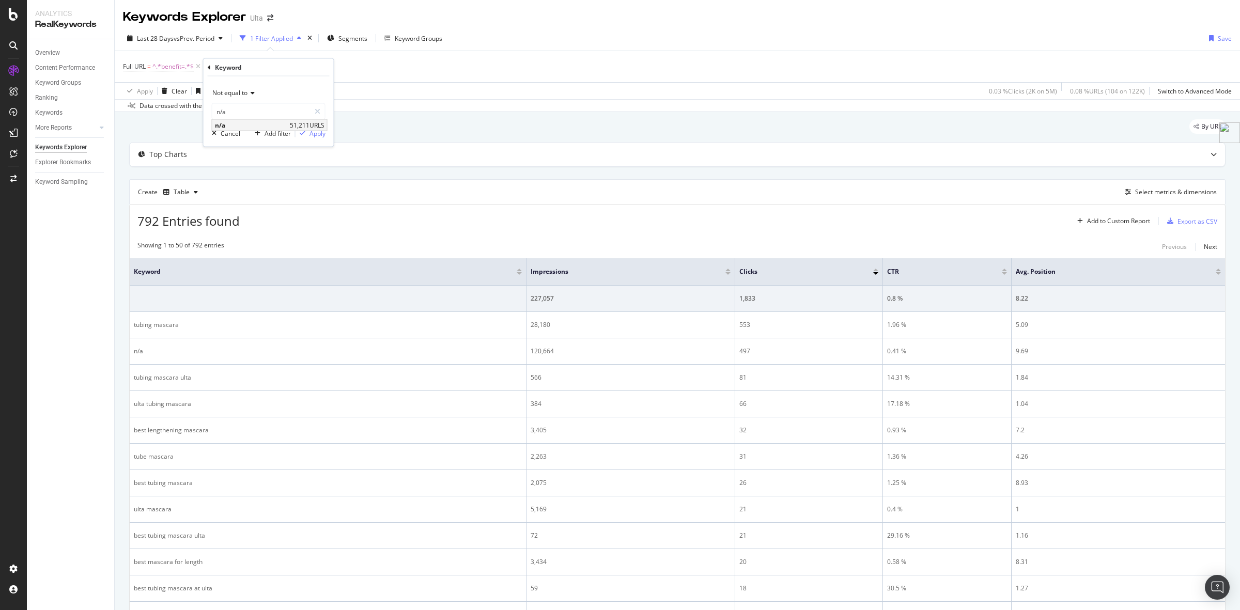
click at [287, 124] on div "n/a 51,211 URLS" at bounding box center [269, 125] width 115 height 11
click at [311, 131] on div "Apply" at bounding box center [317, 133] width 16 height 9
click at [171, 68] on span "^.*benefit=.*$" at bounding box center [172, 66] width 41 height 14
click at [177, 109] on input "benefit=" at bounding box center [181, 109] width 98 height 17
type input "barrel+size"
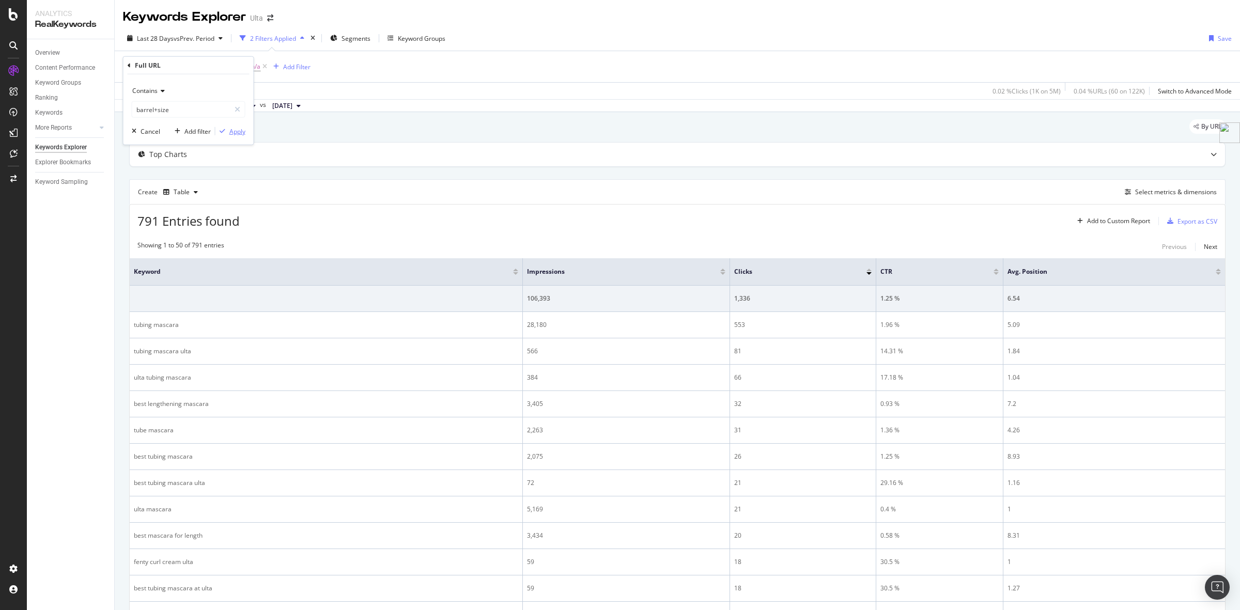
click at [234, 128] on div "Apply" at bounding box center [237, 131] width 16 height 9
click at [176, 68] on span "^.*barrel+size.*$" at bounding box center [177, 66] width 50 height 14
click at [178, 112] on input "barrel+size" at bounding box center [181, 109] width 98 height 17
type input "brush+type"
click at [238, 135] on div "Apply" at bounding box center [237, 131] width 16 height 9
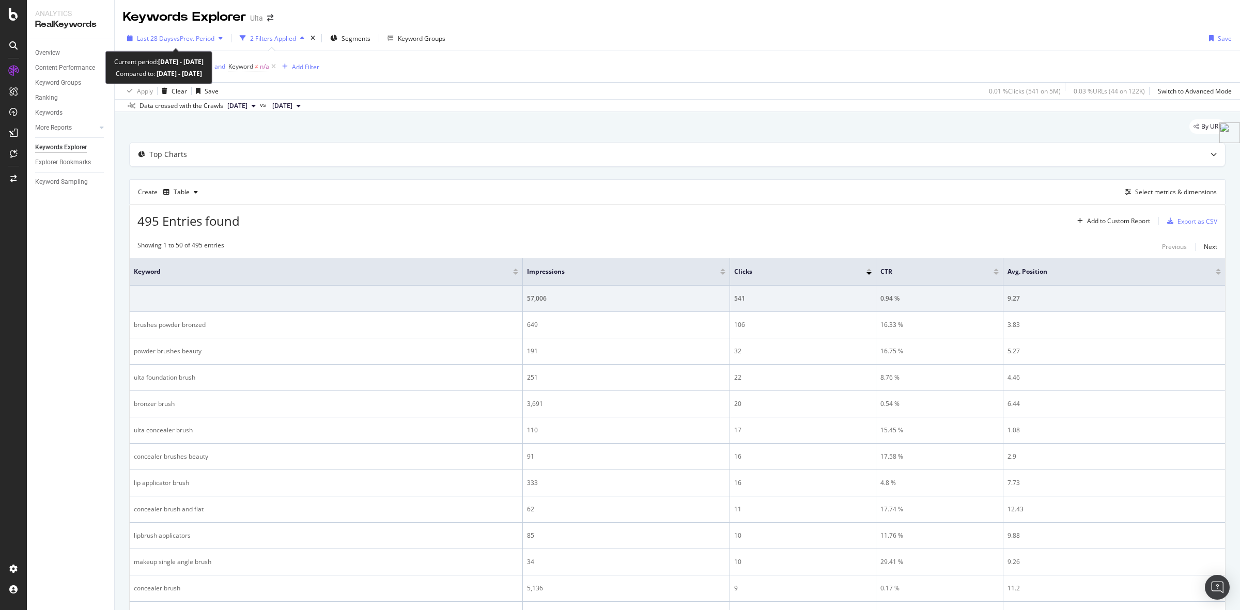
click at [147, 45] on div "Last 28 Days vs Prev. Period" at bounding box center [175, 37] width 104 height 15
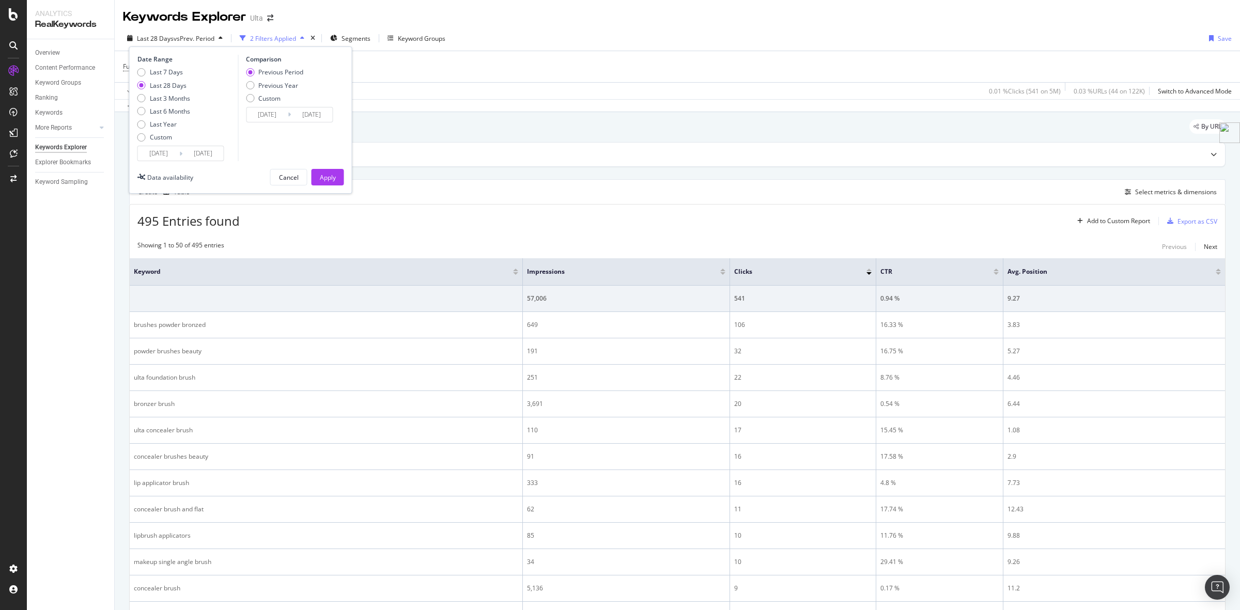
click at [174, 153] on input "2025/09/16" at bounding box center [158, 153] width 41 height 14
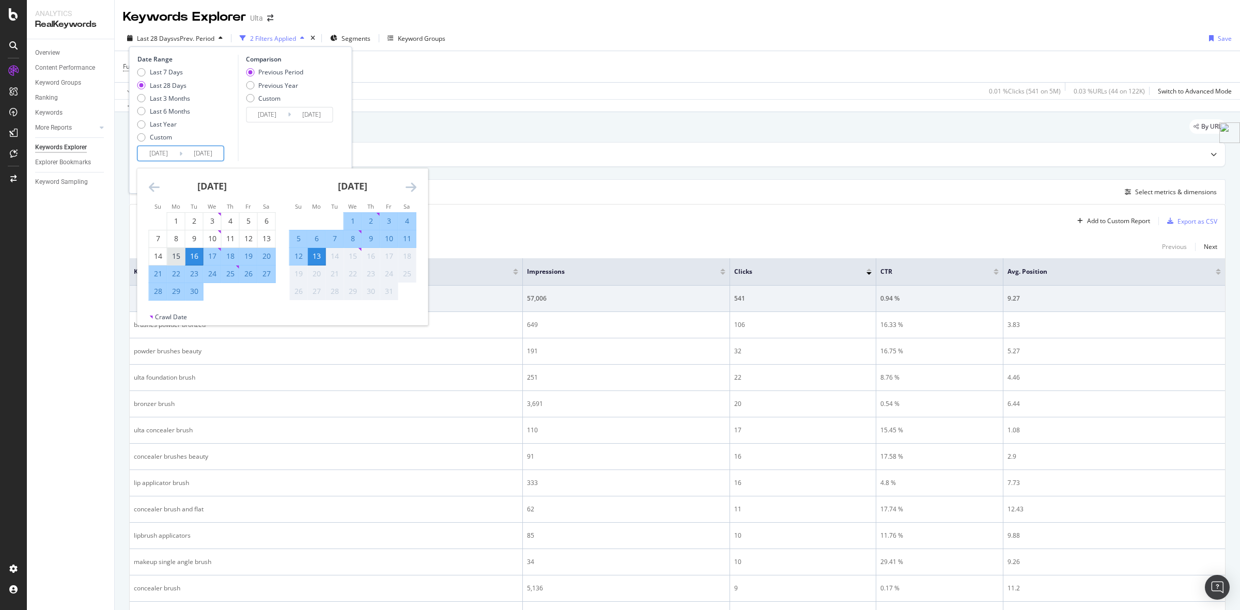
click at [179, 256] on div "15" at bounding box center [176, 256] width 18 height 10
type input "2025/09/15"
type input "2025/08/17"
type input "2025/09/14"
click at [295, 255] on div "12" at bounding box center [299, 256] width 18 height 10
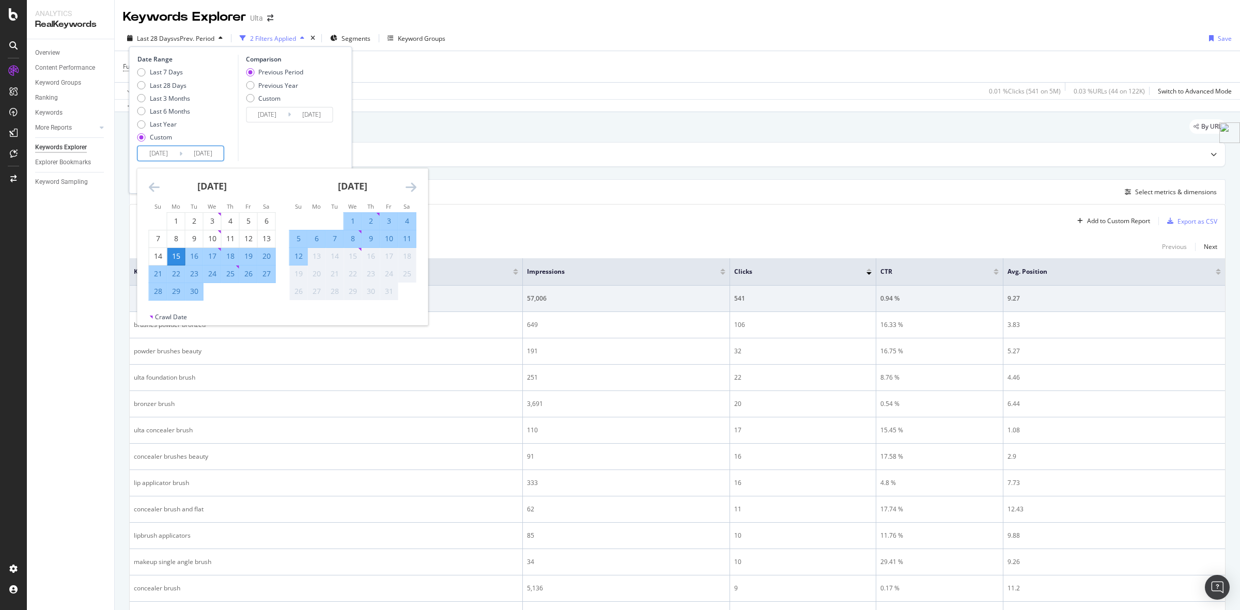
type input "2025/10/12"
type input "2025/08/18"
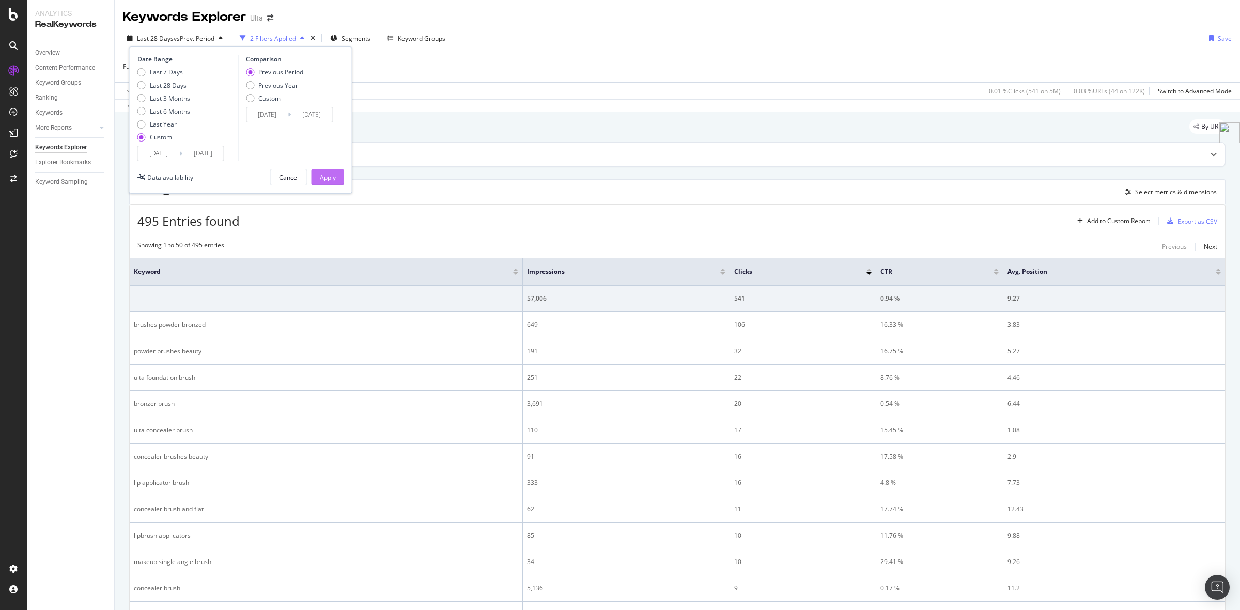
click at [328, 178] on div "Apply" at bounding box center [328, 177] width 16 height 9
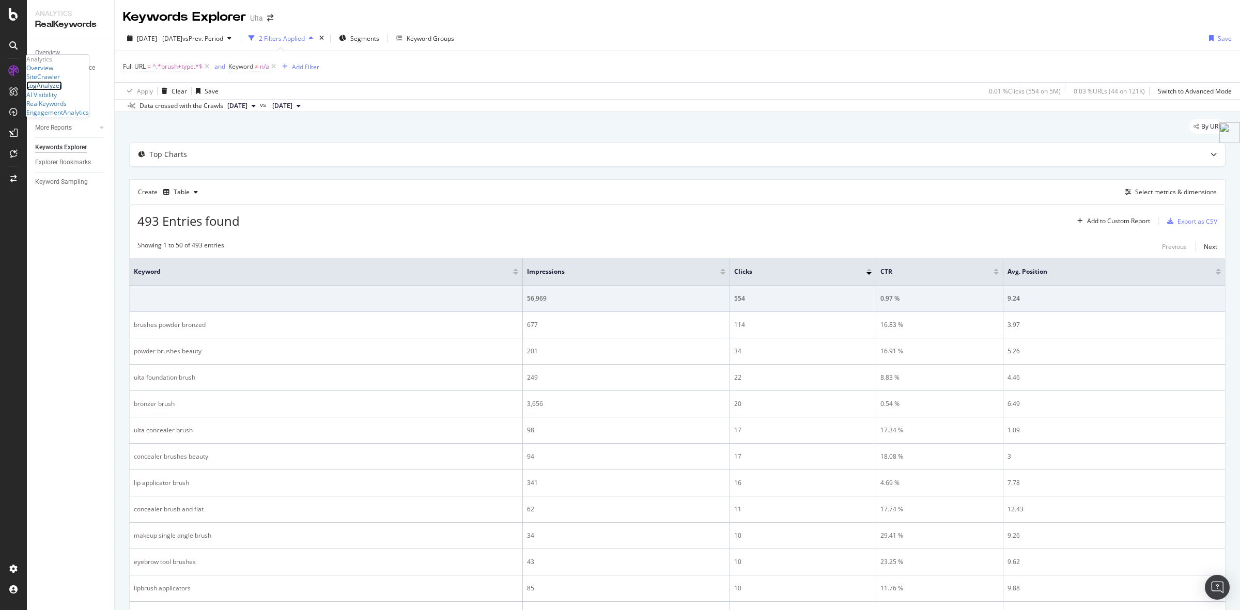
click at [62, 90] on div "LogAnalyzer" at bounding box center [44, 85] width 36 height 9
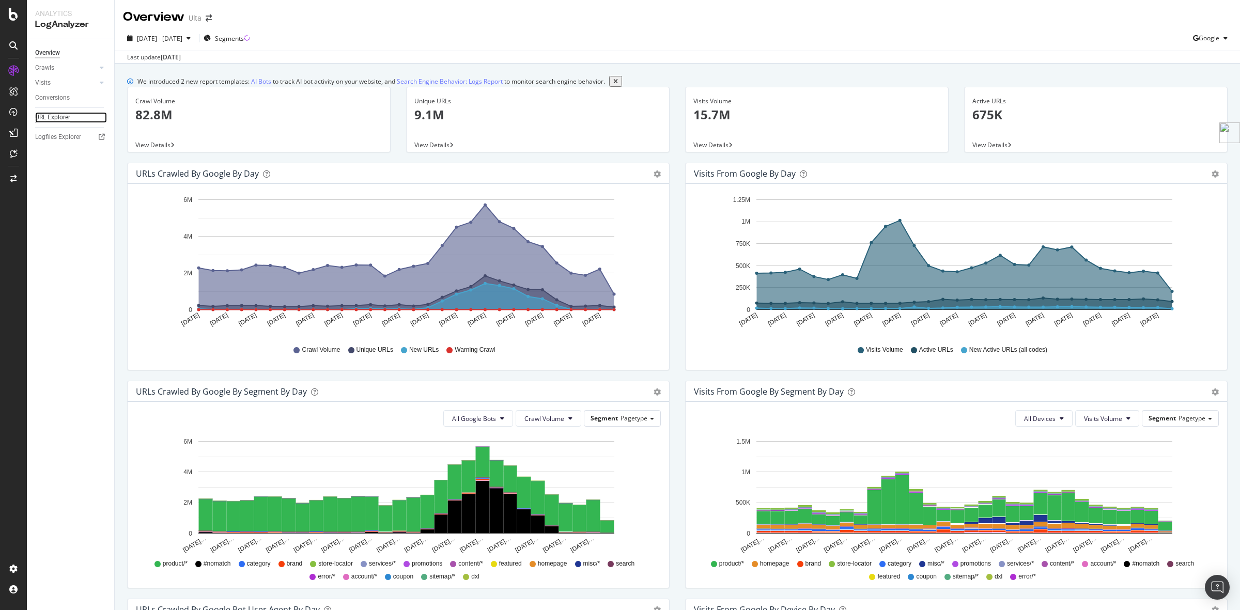
click at [57, 117] on div "URL Explorer" at bounding box center [52, 117] width 35 height 11
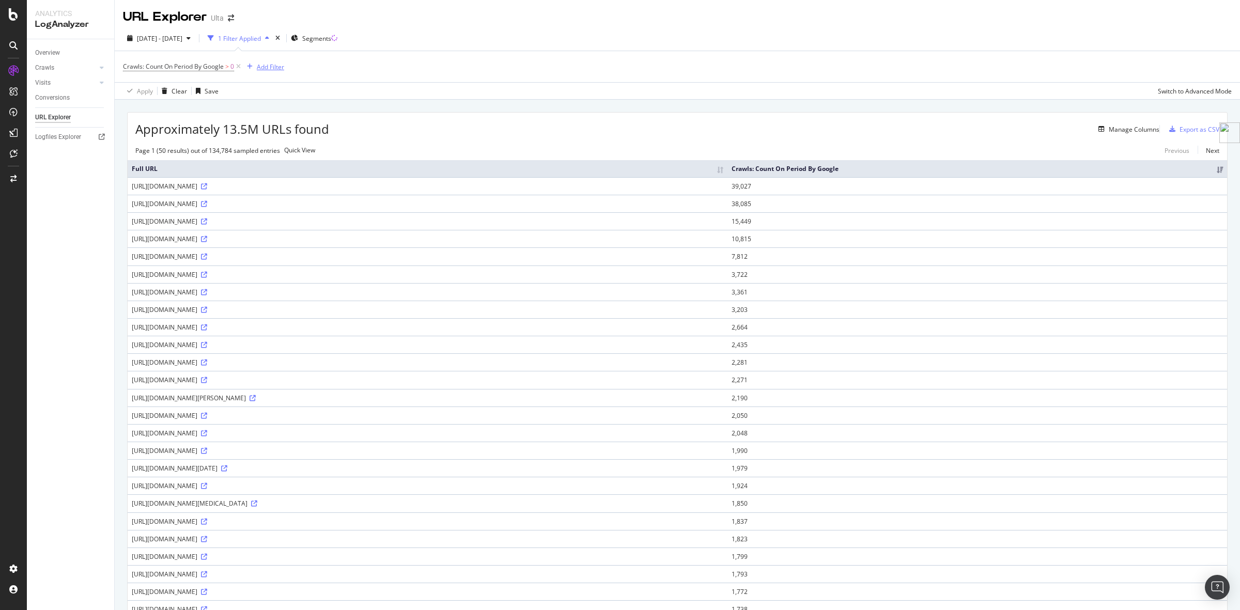
click at [271, 65] on div "Add Filter" at bounding box center [270, 66] width 27 height 9
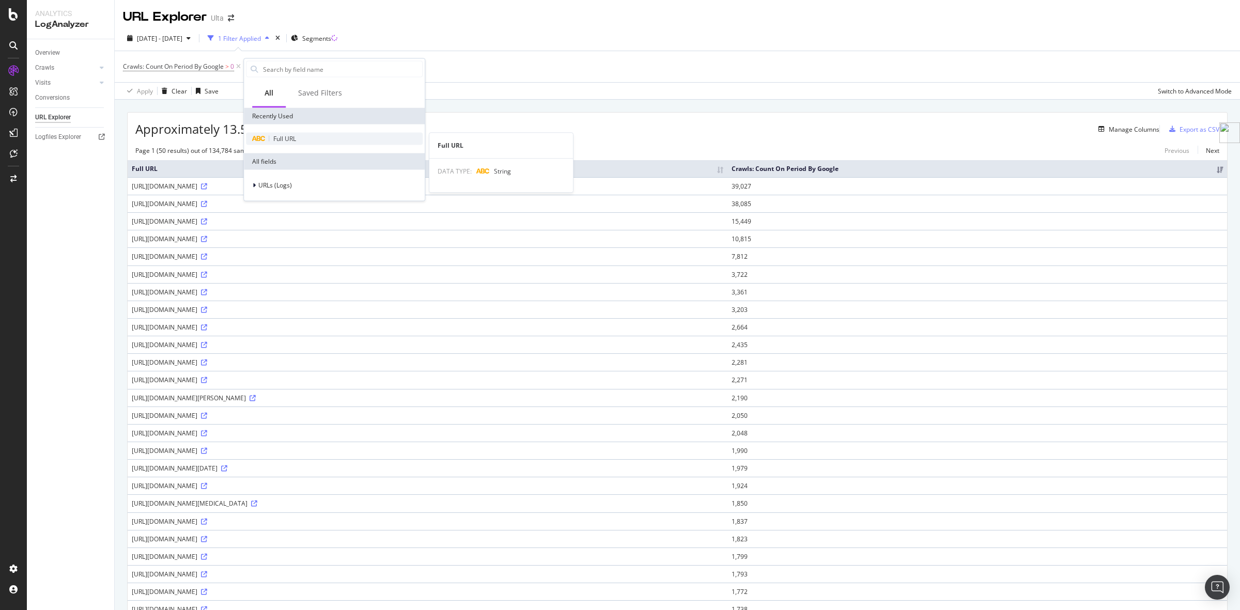
click at [292, 136] on span "Full URL" at bounding box center [284, 138] width 23 height 9
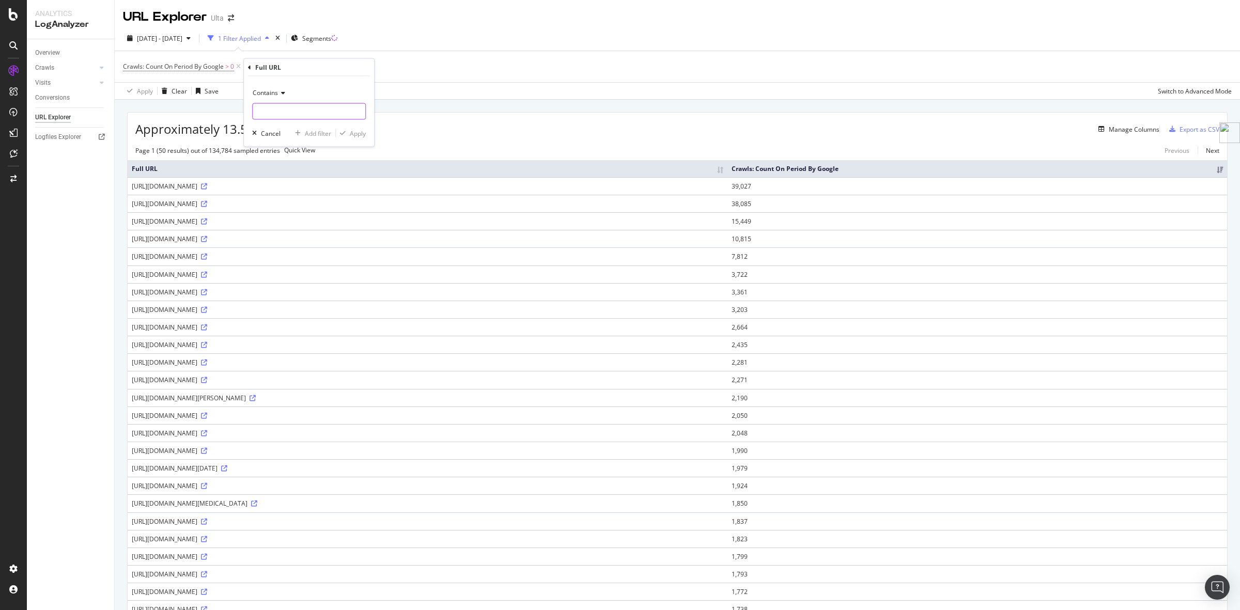
click at [323, 114] on input "text" at bounding box center [309, 111] width 113 height 17
paste input "https://www.ulta.com/promotion/sale?brand=Clinique"
type input "https://www.ulta.com/promotion/sale?brand=Clinique"
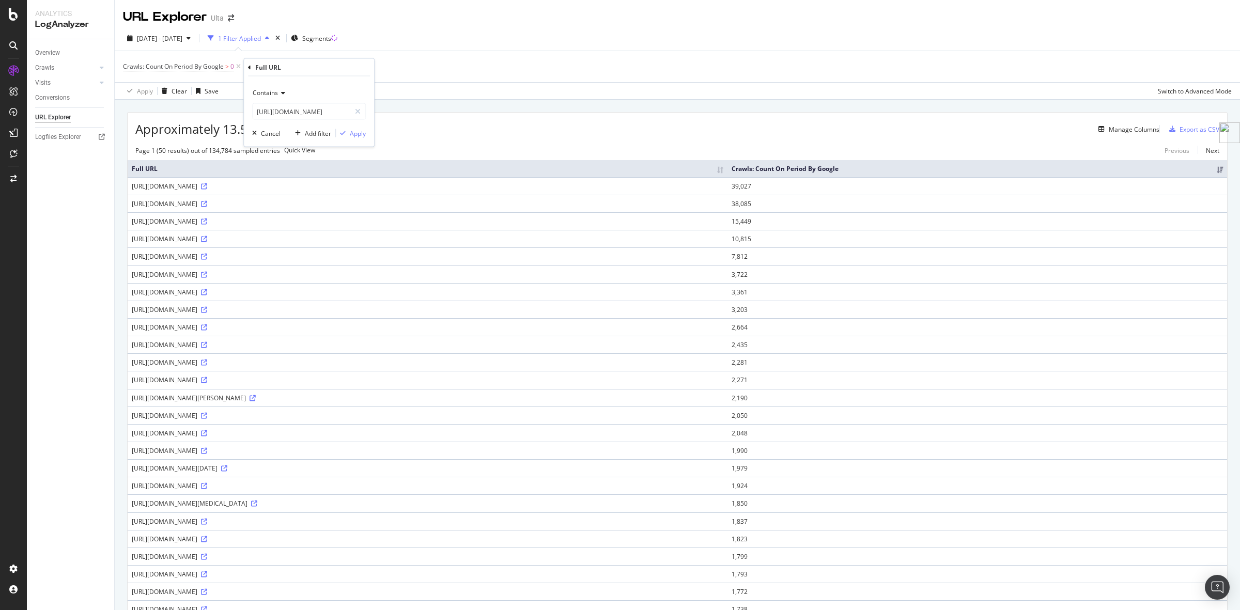
click at [274, 93] on span "Contains" at bounding box center [265, 92] width 25 height 9
click at [277, 107] on div "Equal to" at bounding box center [310, 113] width 111 height 13
click at [359, 132] on div "Apply" at bounding box center [358, 133] width 16 height 9
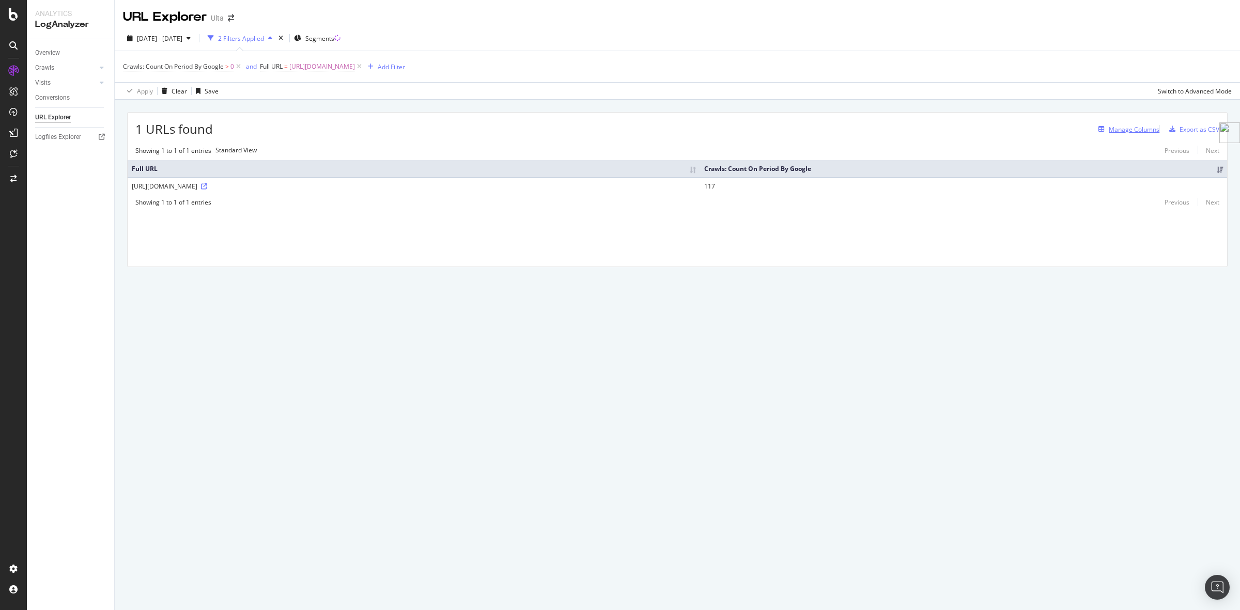
click at [1114, 128] on div "Manage Columns" at bounding box center [1133, 129] width 51 height 9
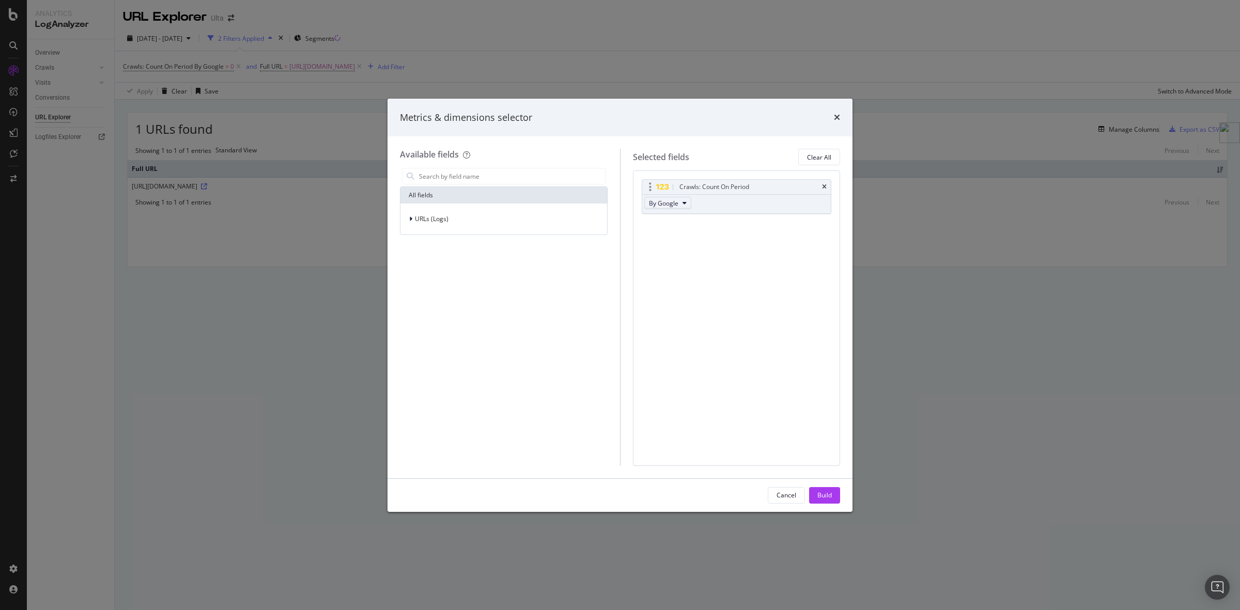
click at [679, 205] on button "By Google" at bounding box center [667, 203] width 47 height 12
click at [693, 238] on span "By Google Desktop" at bounding box center [694, 241] width 82 height 9
click at [432, 176] on input "modal" at bounding box center [511, 175] width 187 height 15
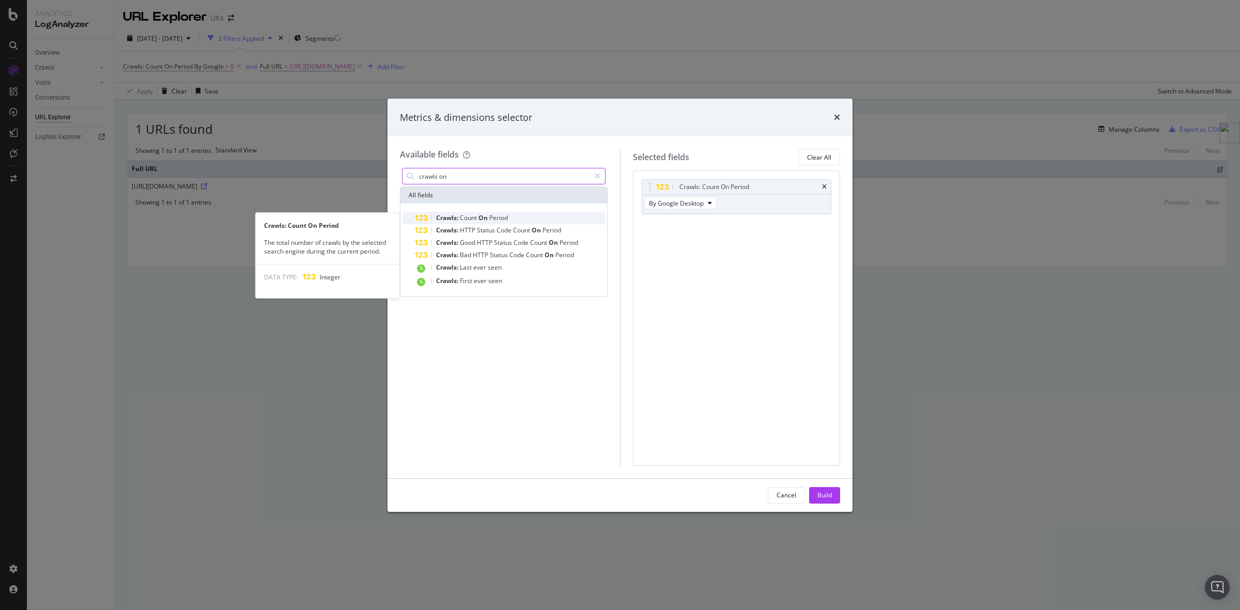
type input "crawls on"
click at [471, 212] on div "Crawls: Count On Period" at bounding box center [510, 218] width 190 height 12
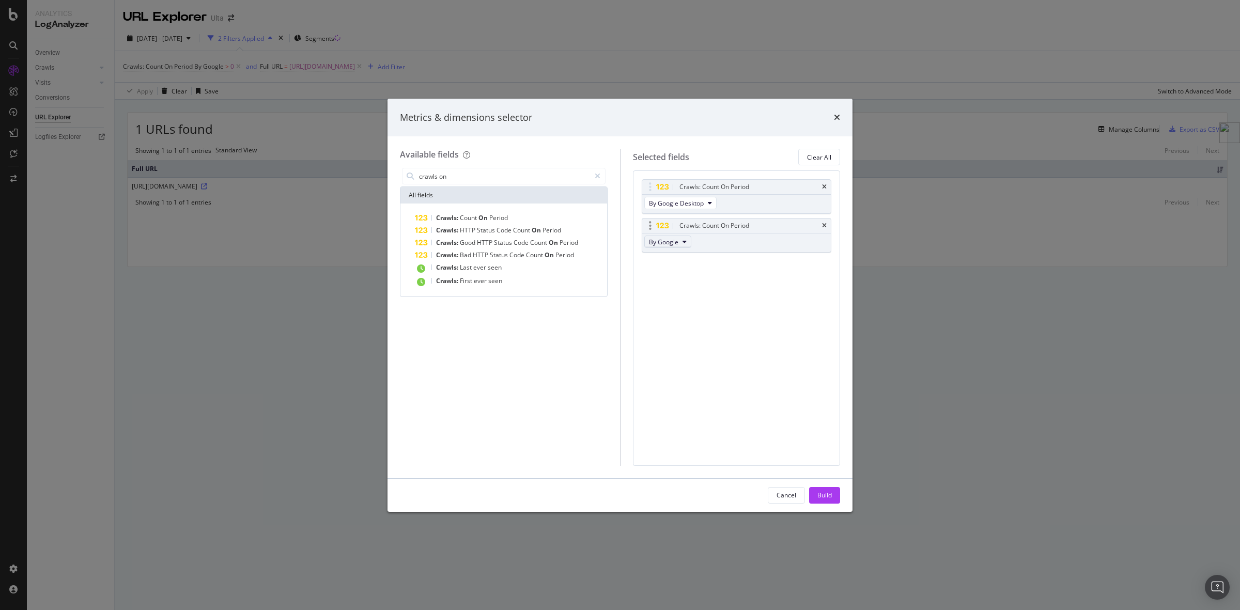
click at [680, 241] on button "By Google" at bounding box center [667, 242] width 47 height 12
click at [706, 291] on span "By Google Smartphone" at bounding box center [694, 291] width 82 height 9
click at [828, 488] on div "Build" at bounding box center [824, 495] width 14 height 15
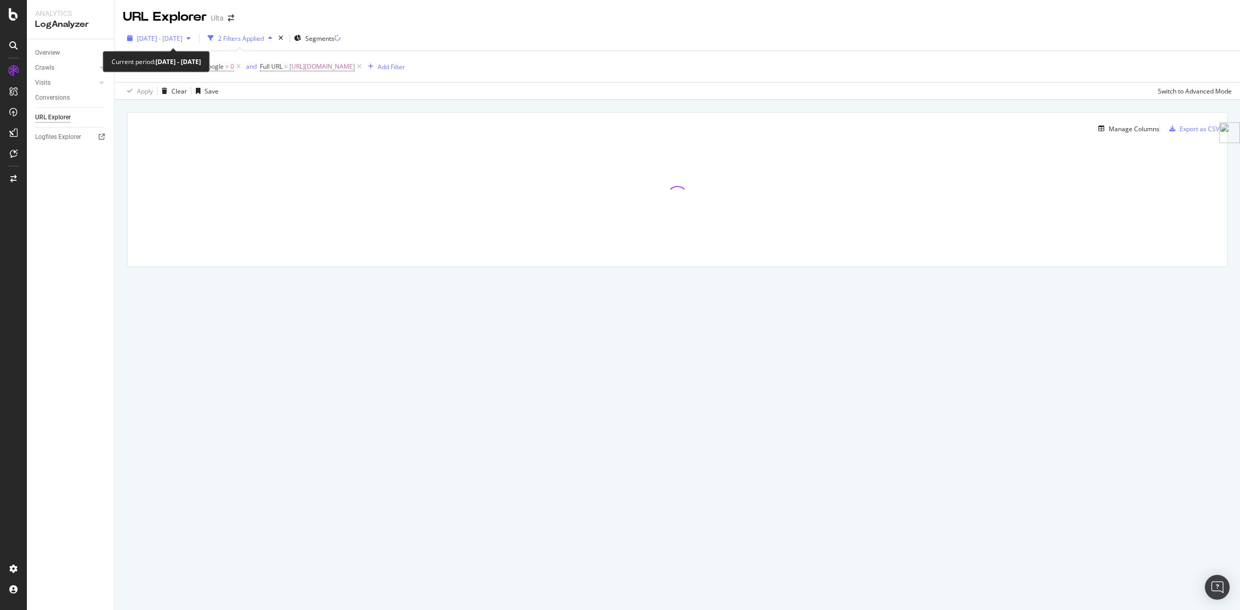
click at [176, 37] on span "2025 Sep. 16th - Oct. 15th" at bounding box center [159, 38] width 45 height 9
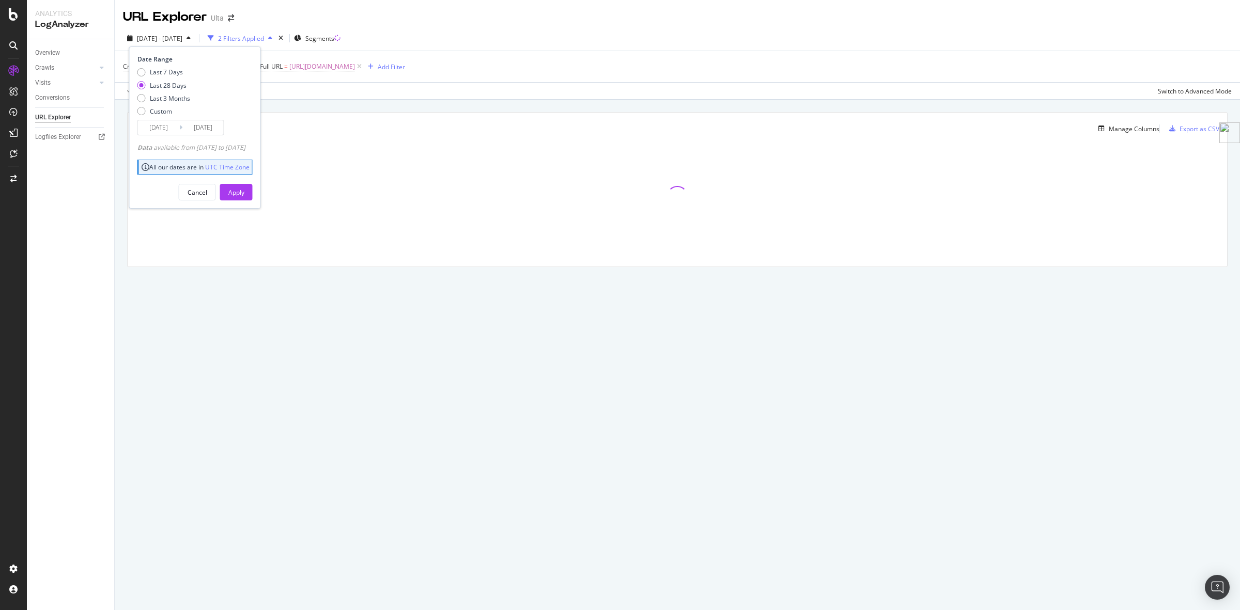
click at [170, 83] on div "Last 28 Days" at bounding box center [168, 85] width 37 height 9
click at [370, 305] on div "URL Explorer Ulta 2025 Sep. 16th - Oct. 15th 2 Filters Applied Segments Date Ra…" at bounding box center [677, 305] width 1125 height 610
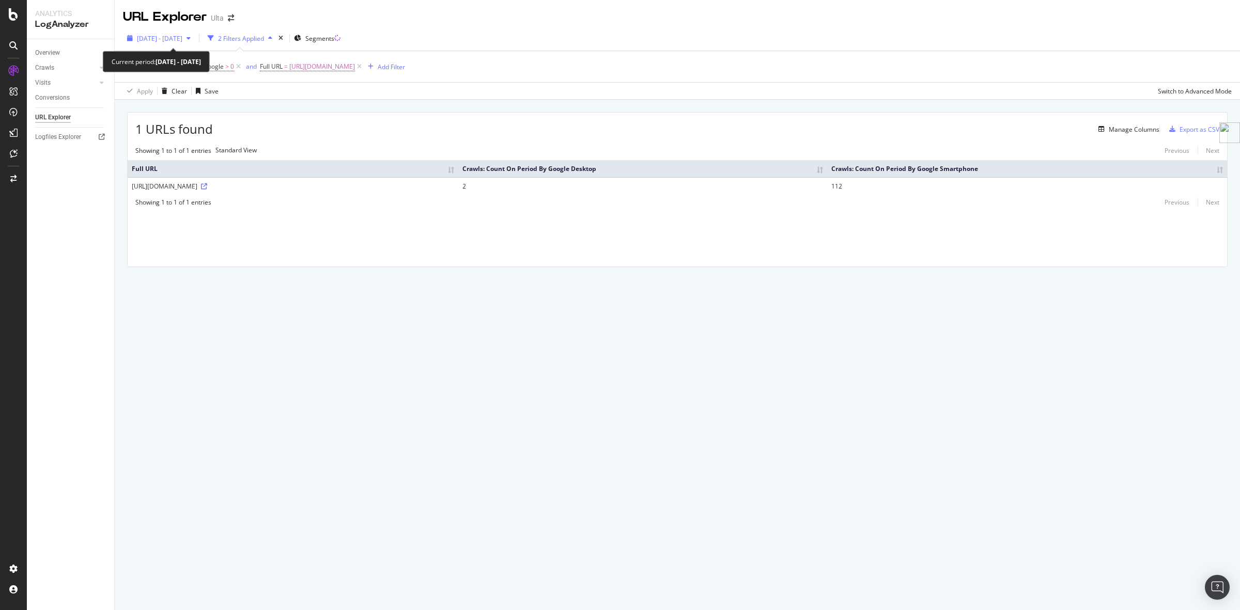
click at [182, 38] on span "2025 Sep. 16th - Oct. 15th" at bounding box center [159, 38] width 45 height 9
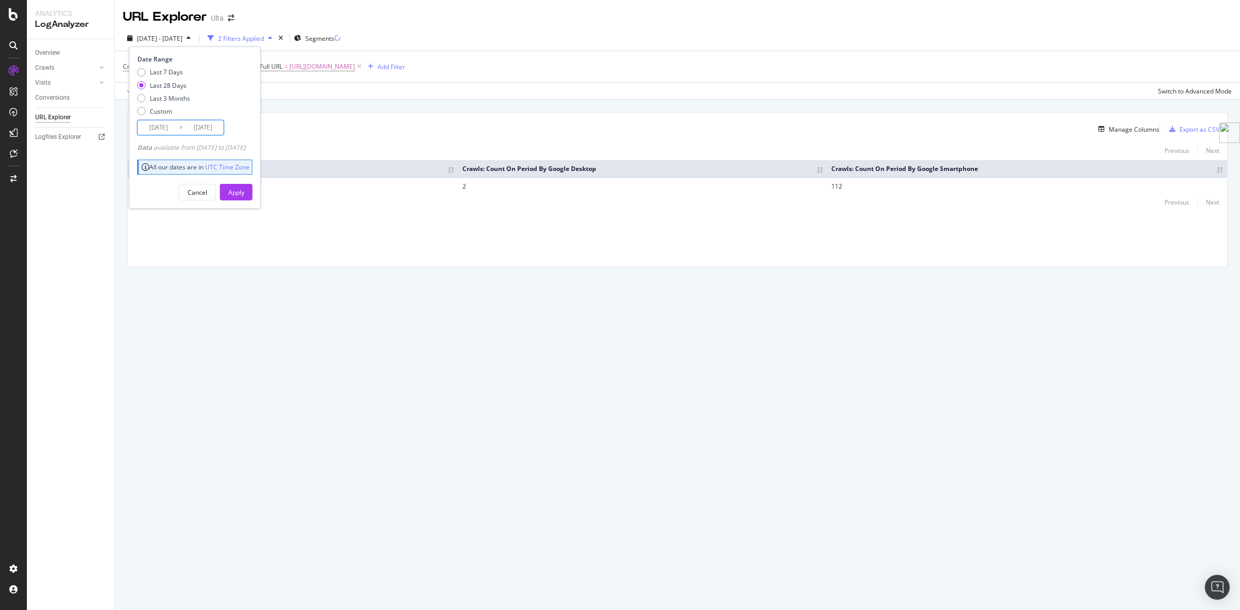
click at [177, 126] on input "2025/09/18" at bounding box center [158, 127] width 41 height 14
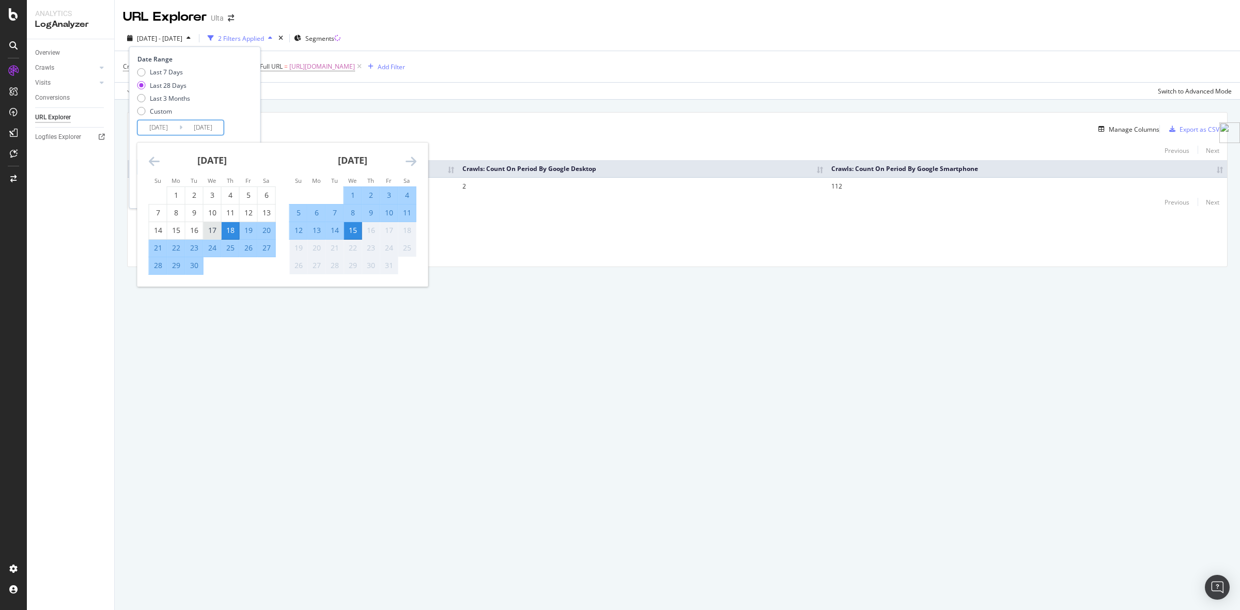
click at [213, 228] on div "17" at bounding box center [213, 230] width 18 height 10
type input "2025/09/17"
click at [337, 230] on div "14" at bounding box center [335, 230] width 18 height 10
type input "2025/10/14"
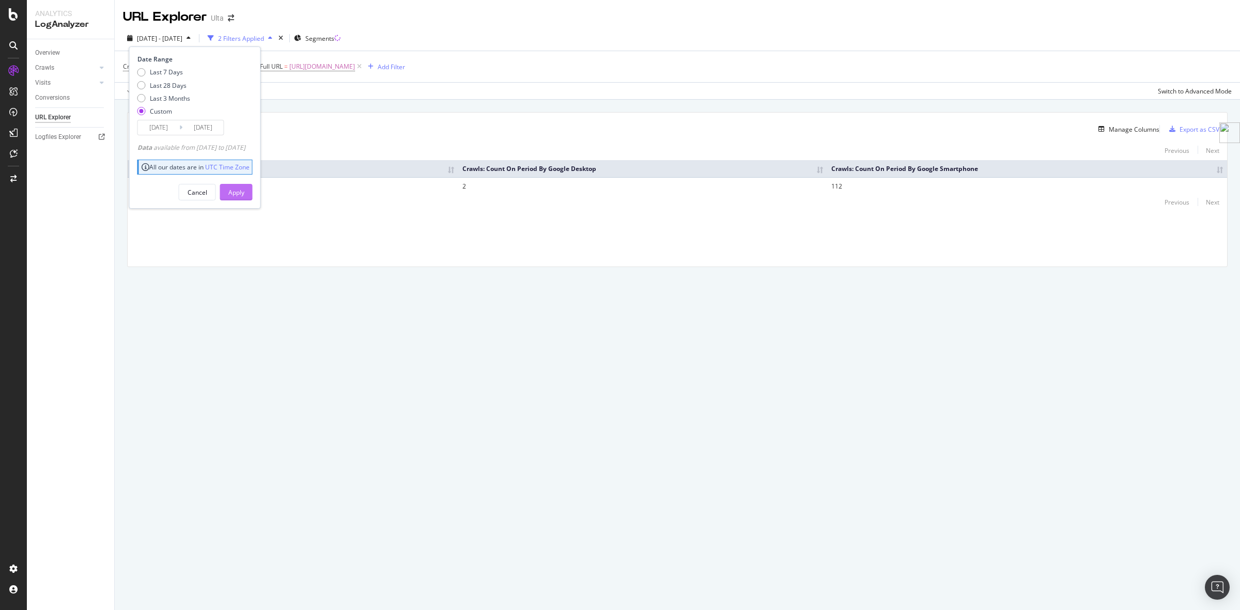
click at [253, 194] on button "Apply" at bounding box center [236, 192] width 33 height 17
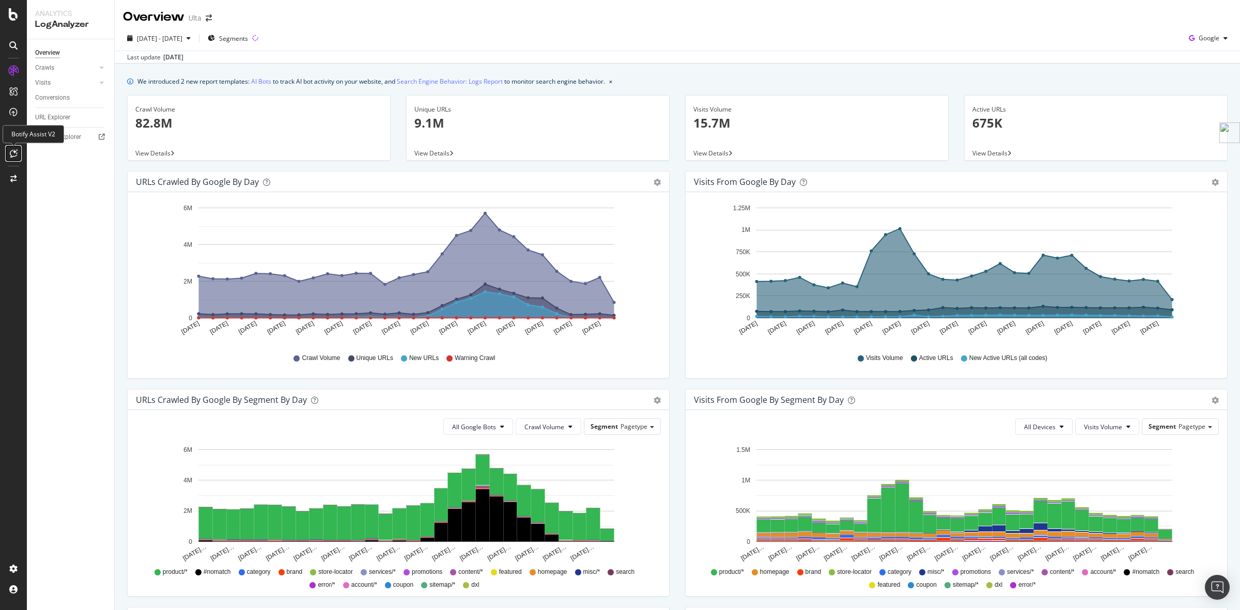
click at [14, 154] on icon at bounding box center [14, 153] width 8 height 8
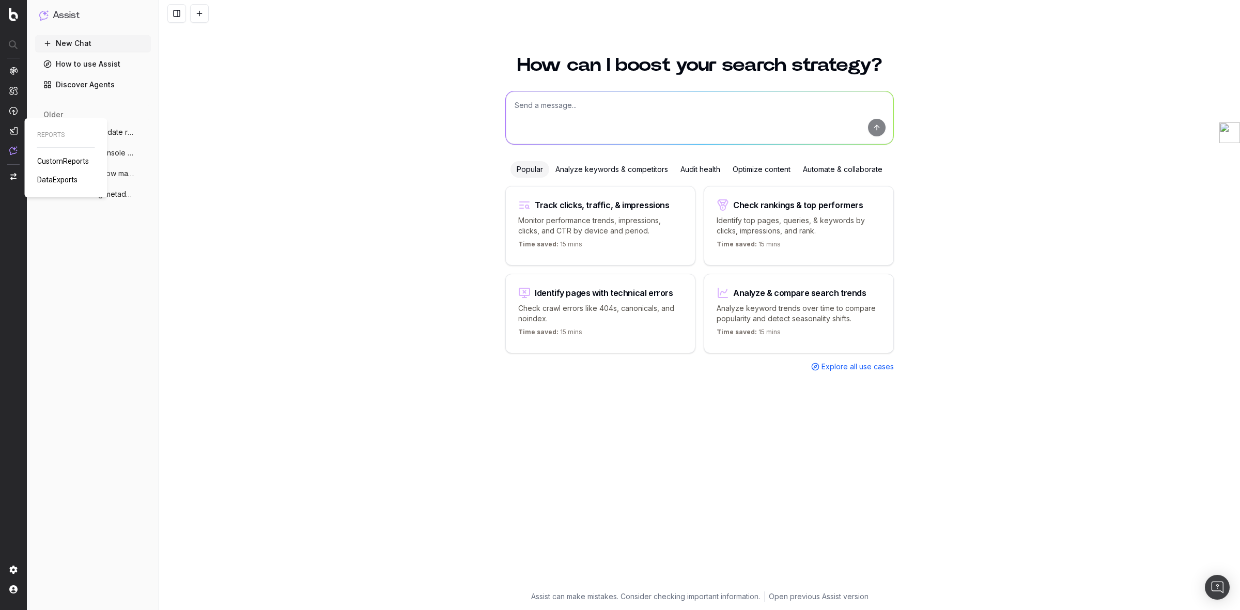
click at [62, 176] on span "DataExports" at bounding box center [57, 180] width 40 height 8
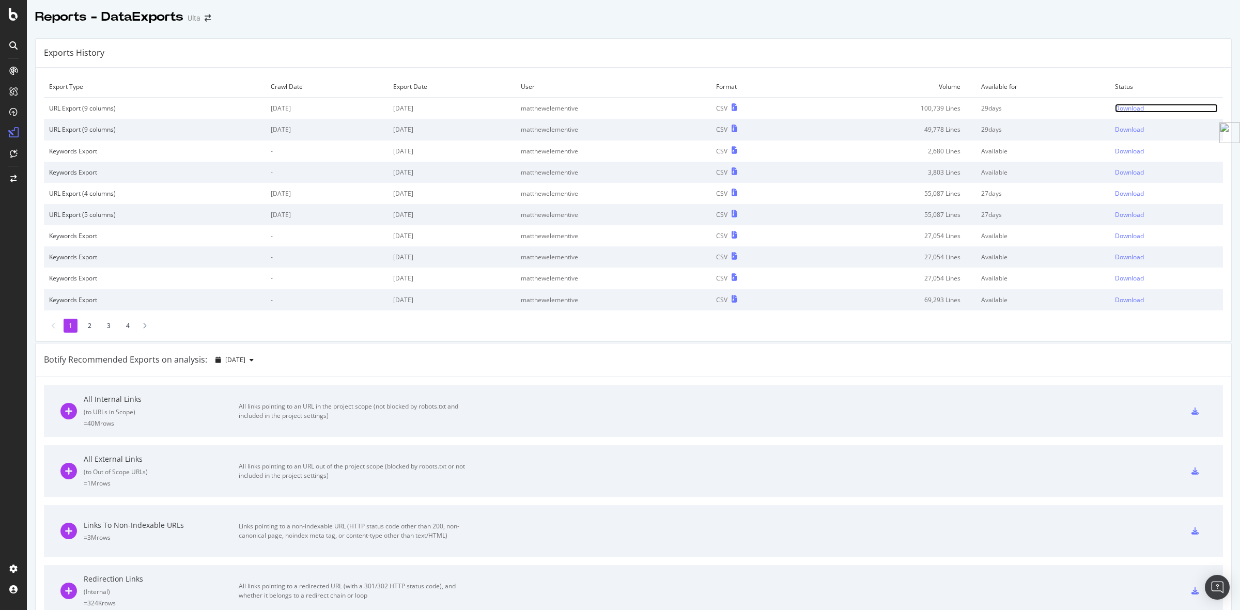
click at [1118, 109] on div "Download" at bounding box center [1129, 108] width 29 height 9
